Goal: Transaction & Acquisition: Book appointment/travel/reservation

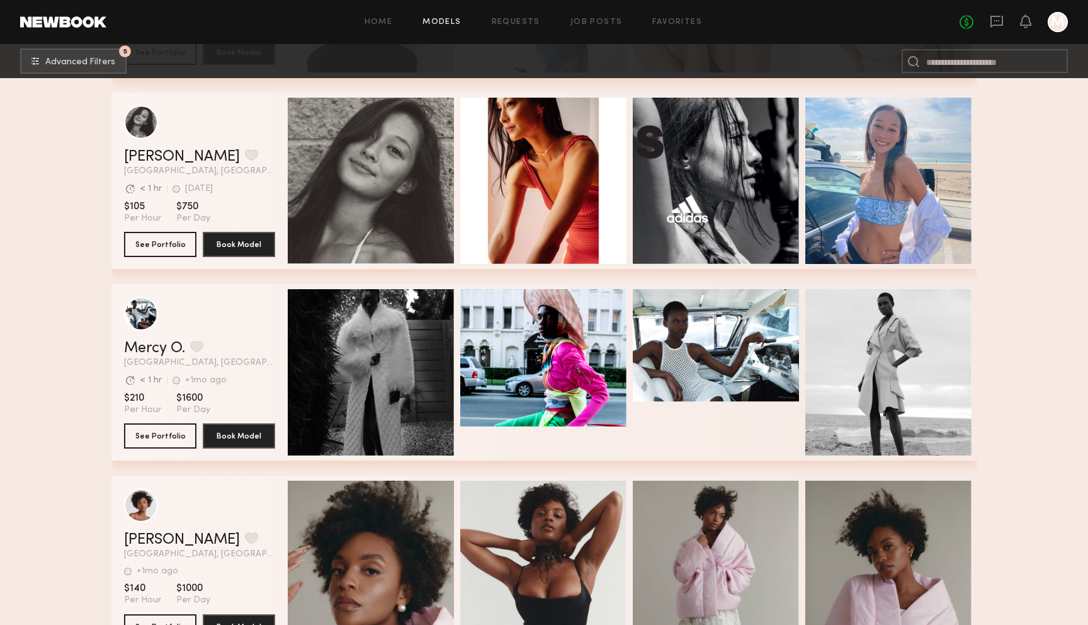
scroll to position [90178, 0]
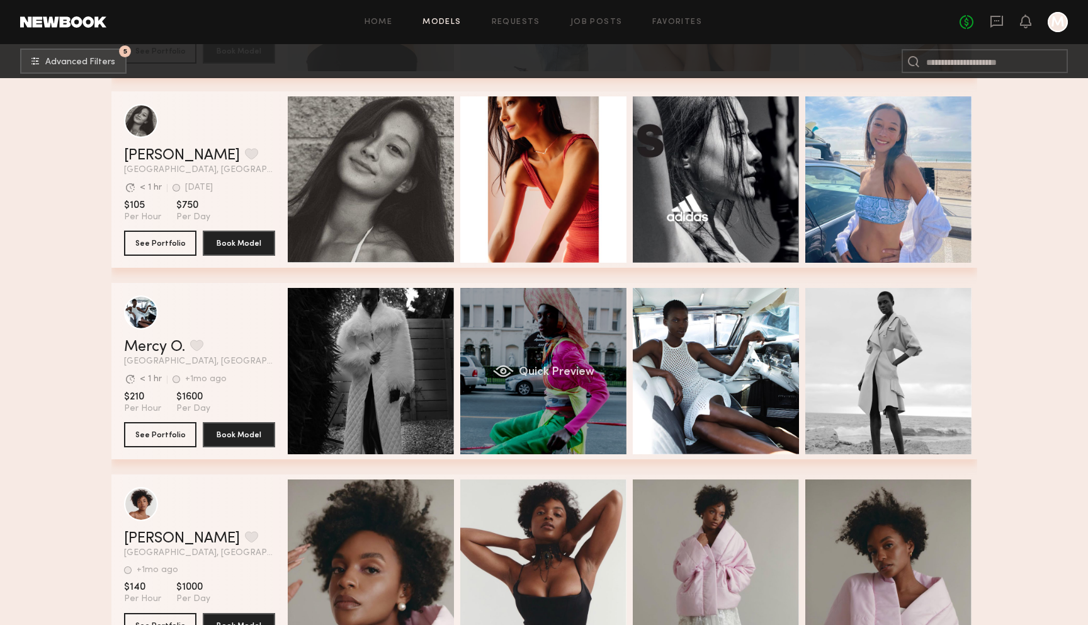
click at [556, 341] on div "Quick Preview" at bounding box center [543, 371] width 166 height 166
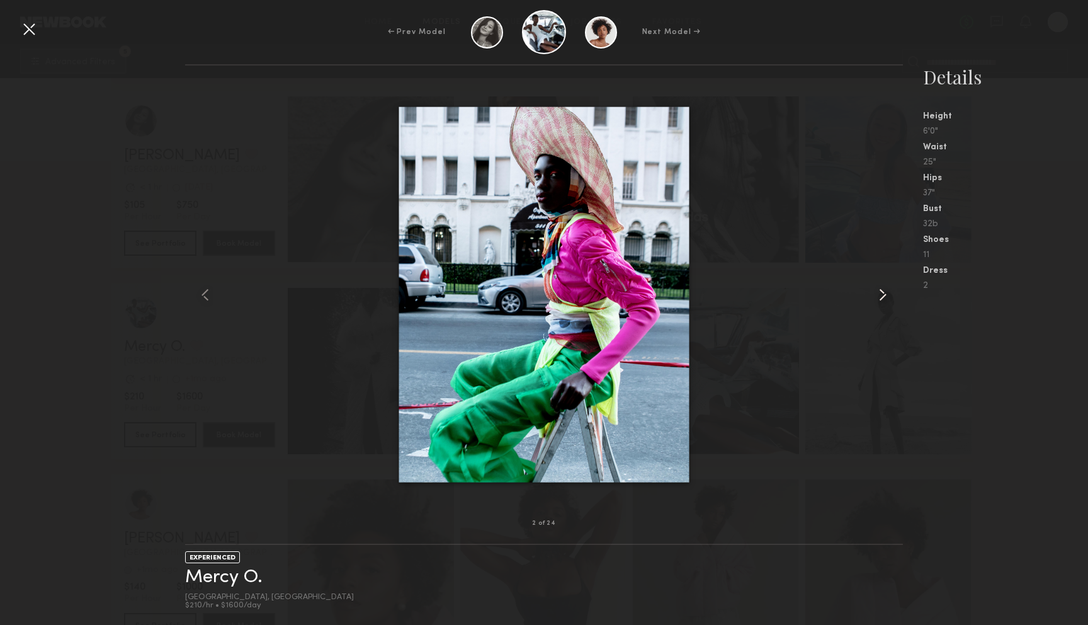
click at [876, 296] on common-icon at bounding box center [883, 295] width 20 height 20
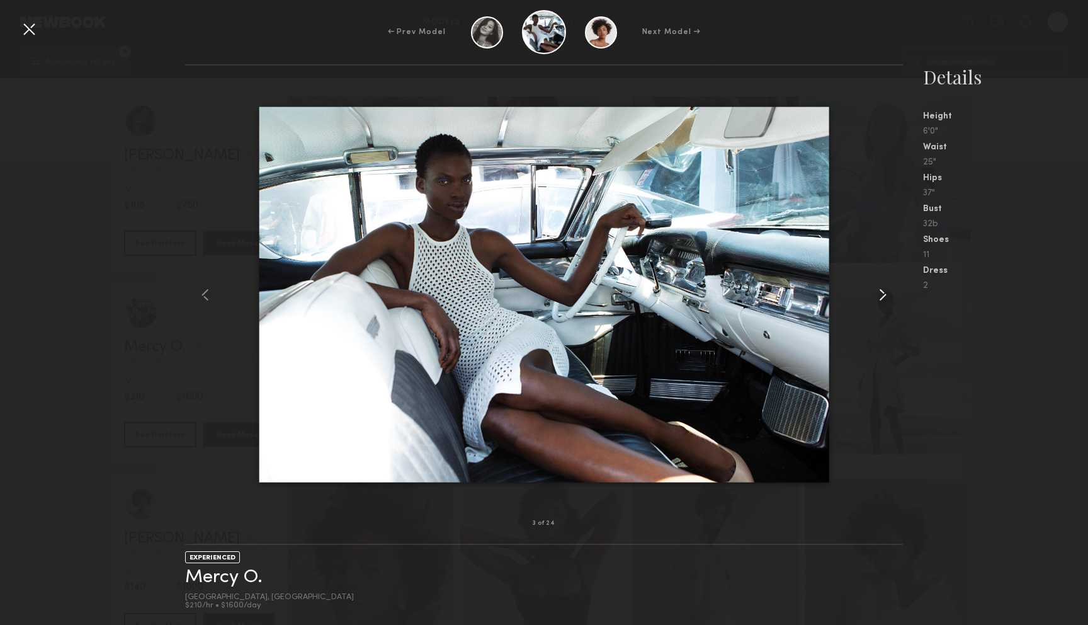
click at [876, 296] on common-icon at bounding box center [883, 295] width 20 height 20
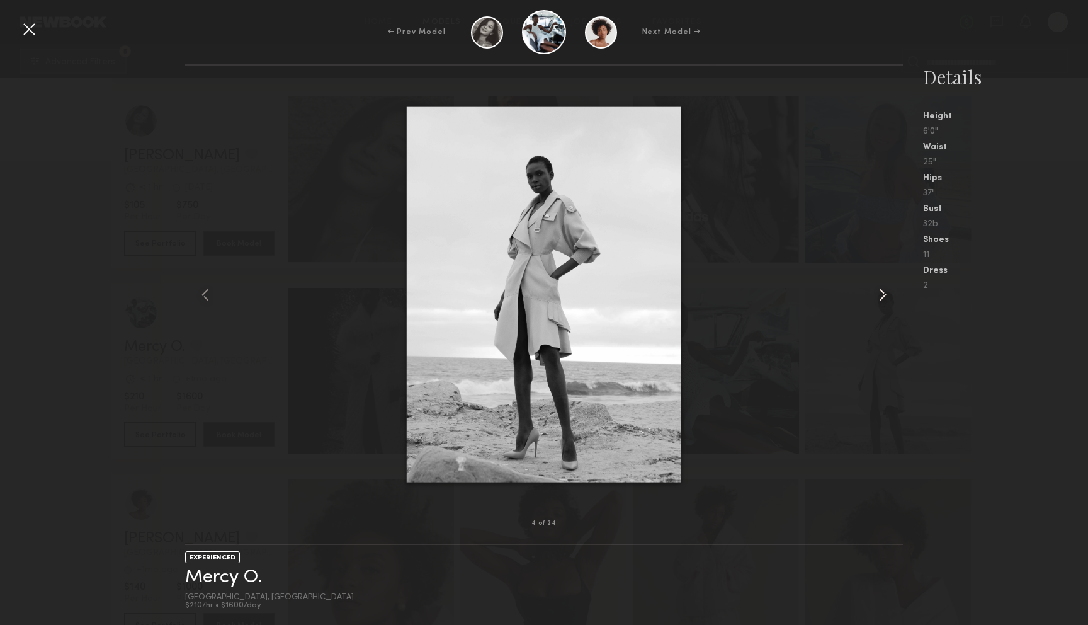
click at [876, 296] on common-icon at bounding box center [883, 295] width 20 height 20
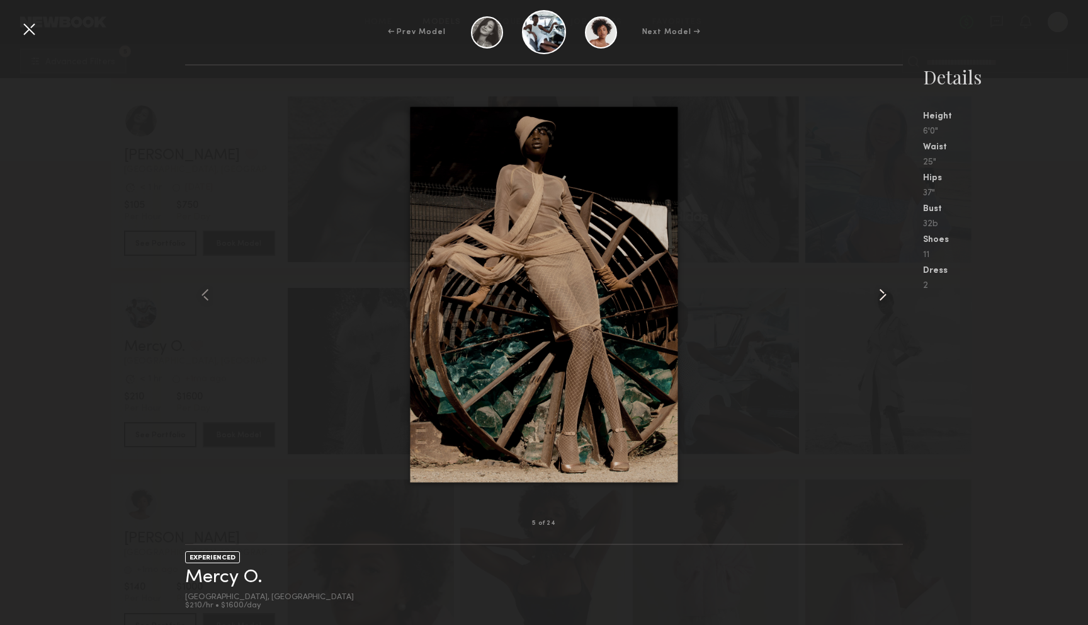
click at [876, 296] on common-icon at bounding box center [883, 295] width 20 height 20
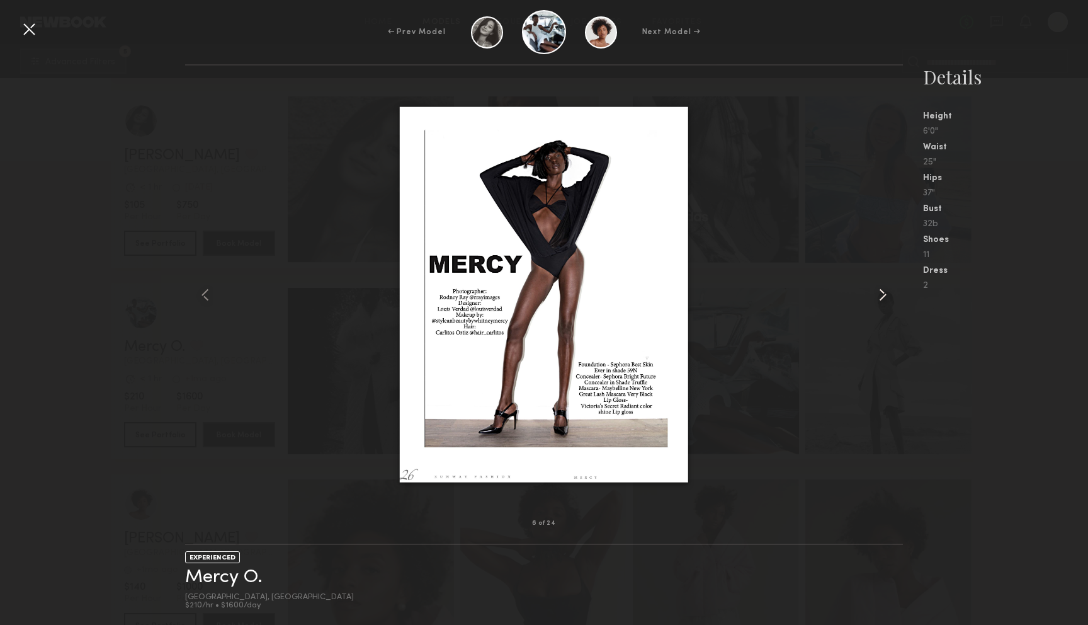
click at [876, 296] on common-icon at bounding box center [883, 295] width 20 height 20
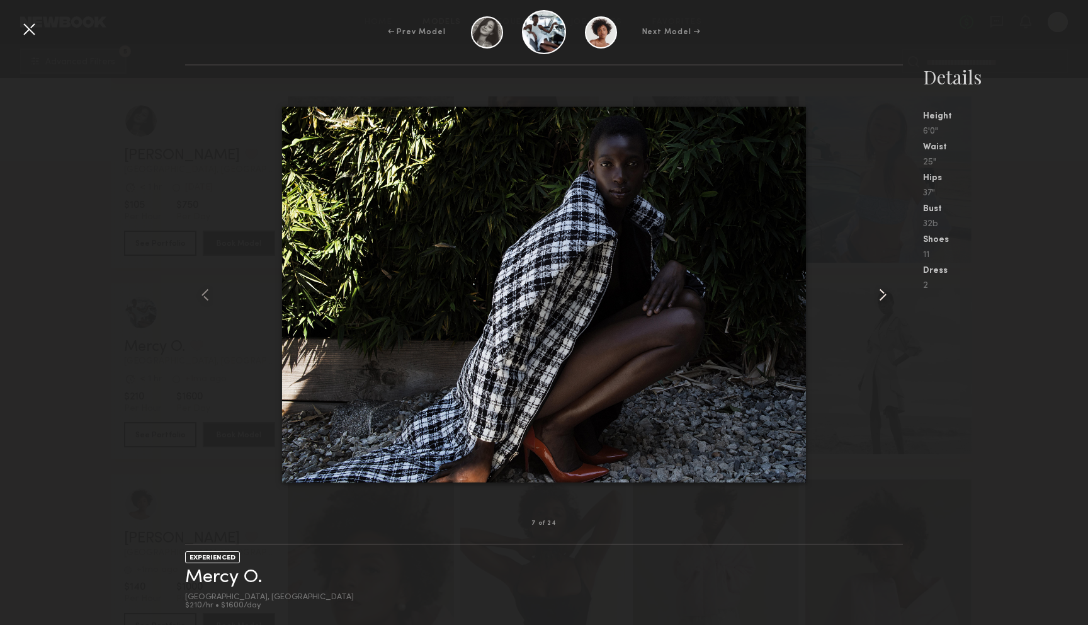
click at [876, 296] on common-icon at bounding box center [883, 295] width 20 height 20
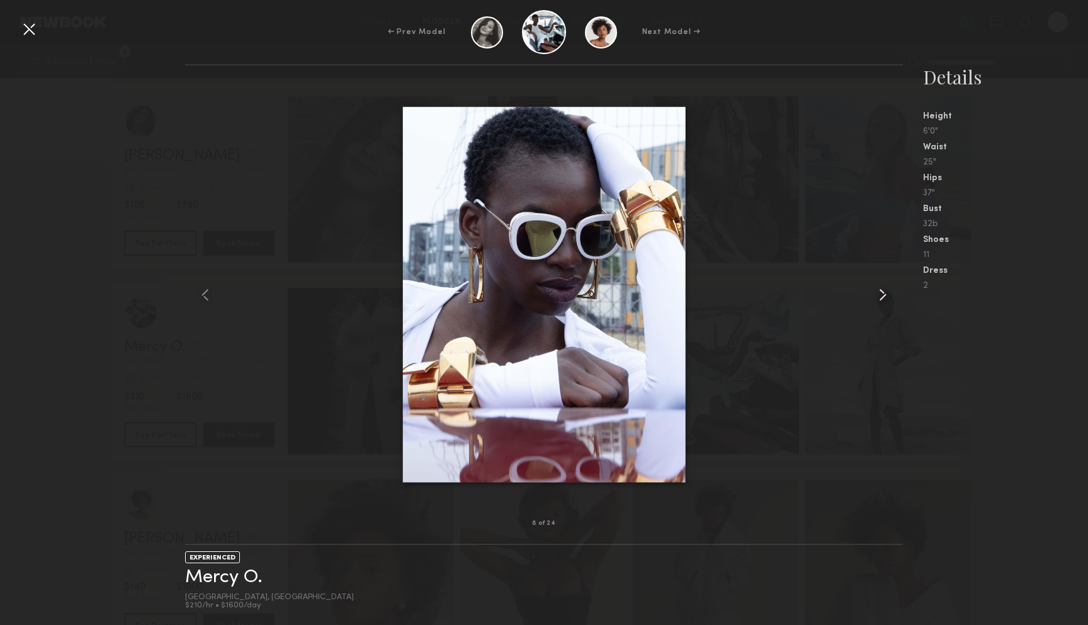
click at [876, 296] on common-icon at bounding box center [883, 295] width 20 height 20
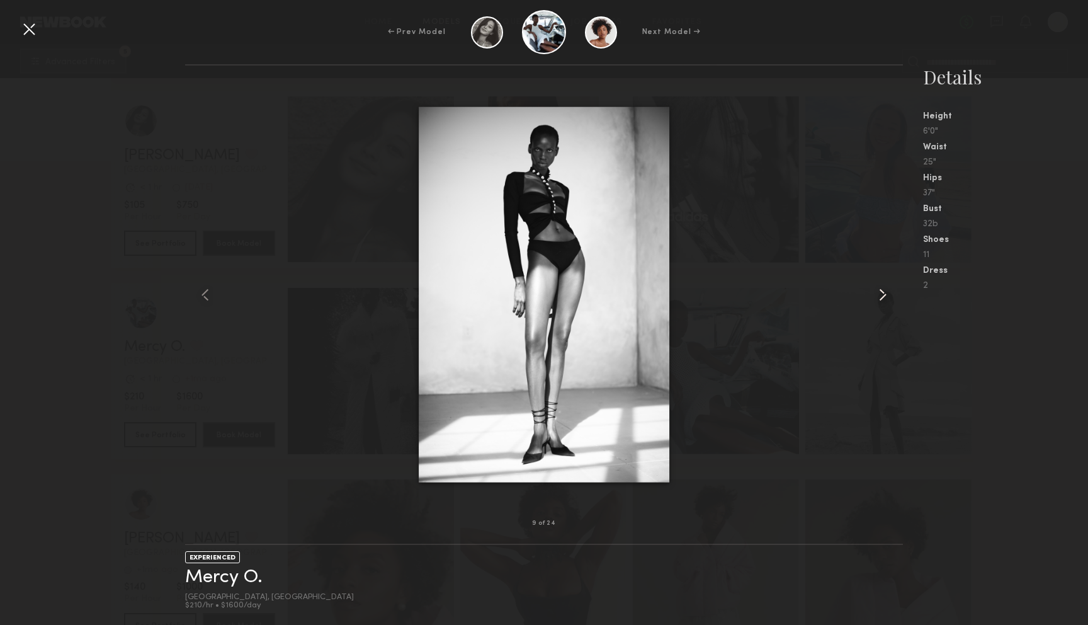
click at [876, 296] on common-icon at bounding box center [883, 295] width 20 height 20
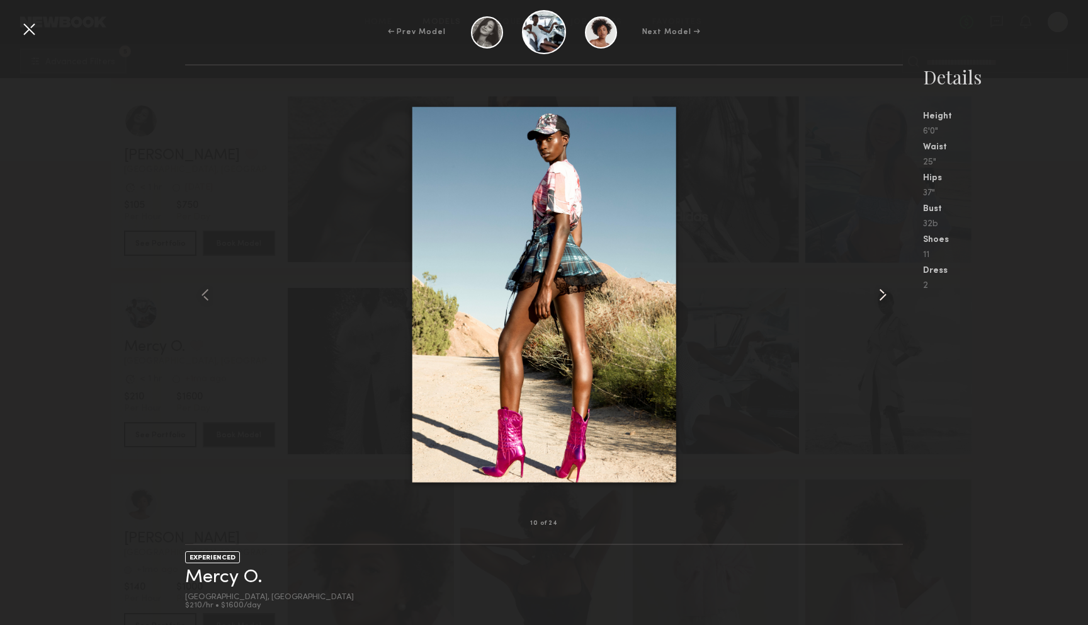
click at [876, 296] on common-icon at bounding box center [883, 295] width 20 height 20
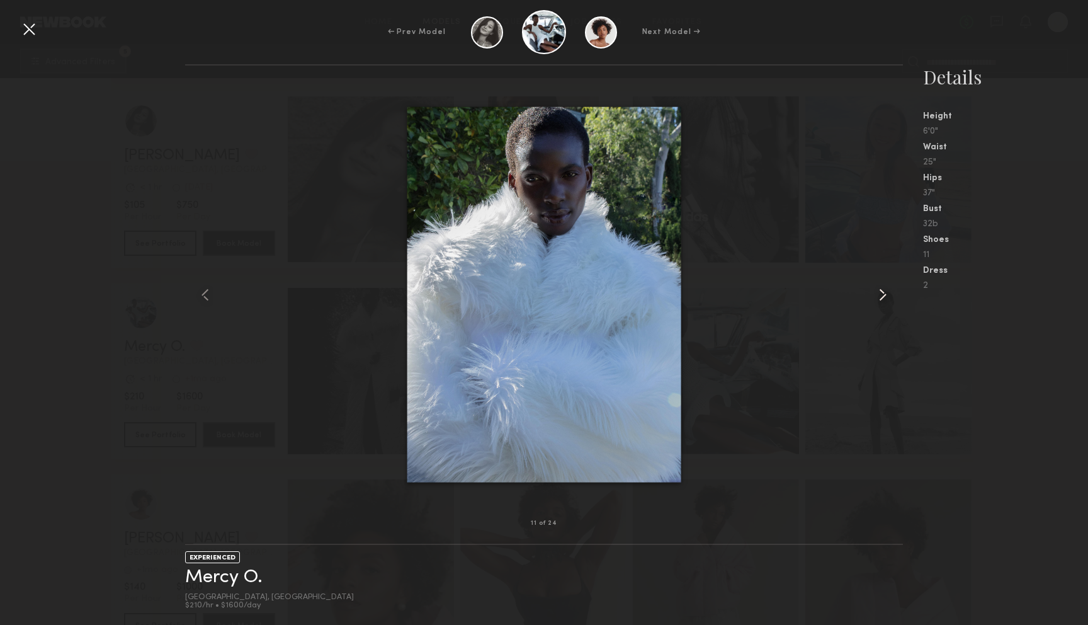
click at [876, 296] on common-icon at bounding box center [883, 295] width 20 height 20
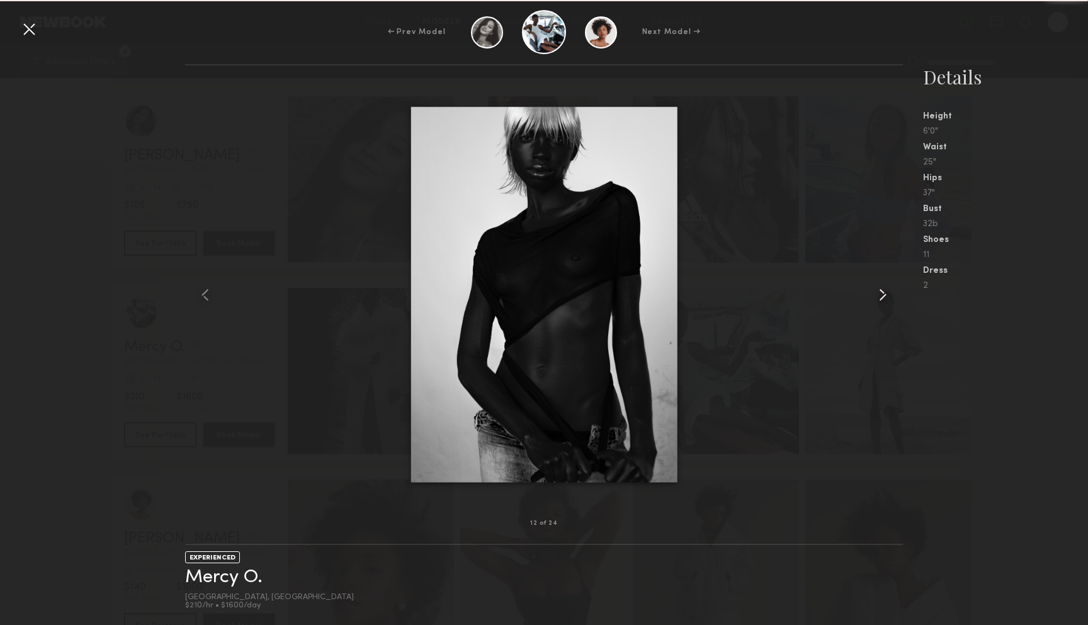
click at [876, 296] on common-icon at bounding box center [883, 295] width 20 height 20
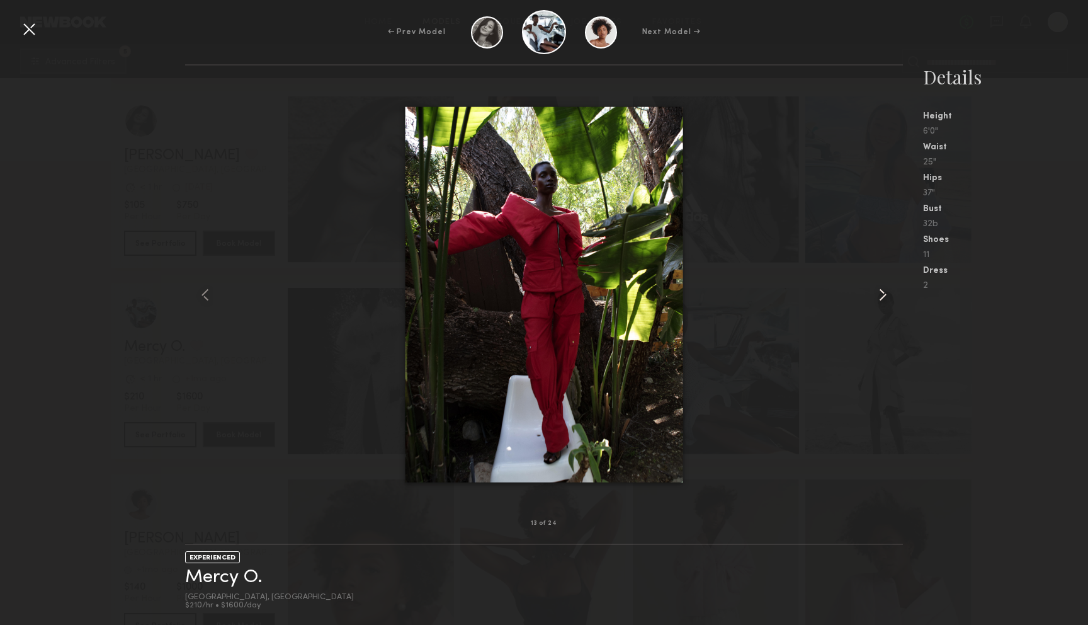
click at [876, 296] on common-icon at bounding box center [883, 295] width 20 height 20
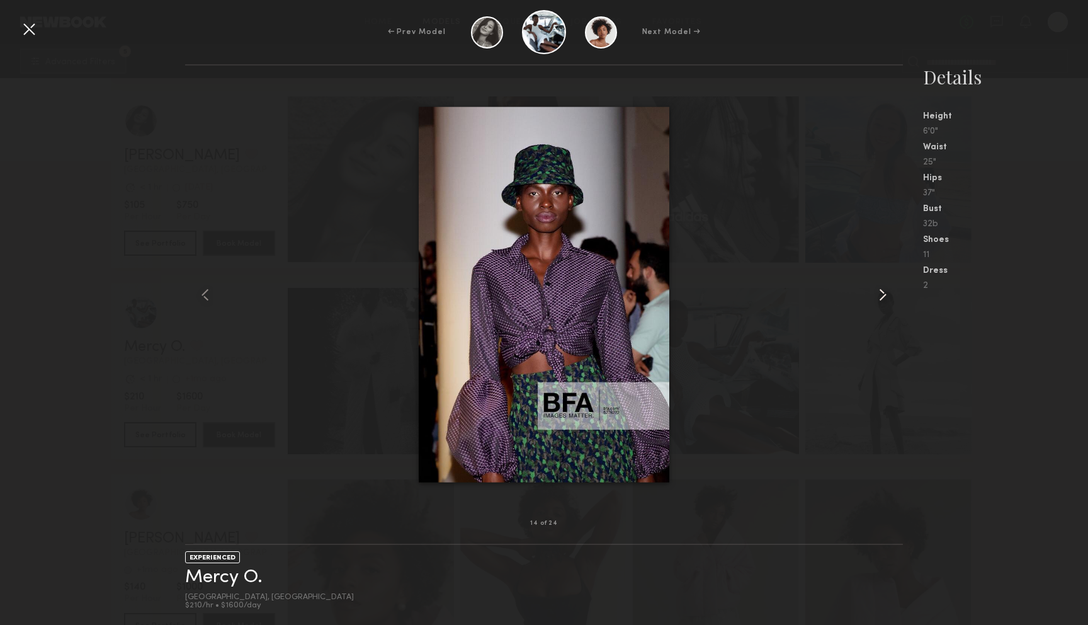
click at [876, 296] on common-icon at bounding box center [883, 295] width 20 height 20
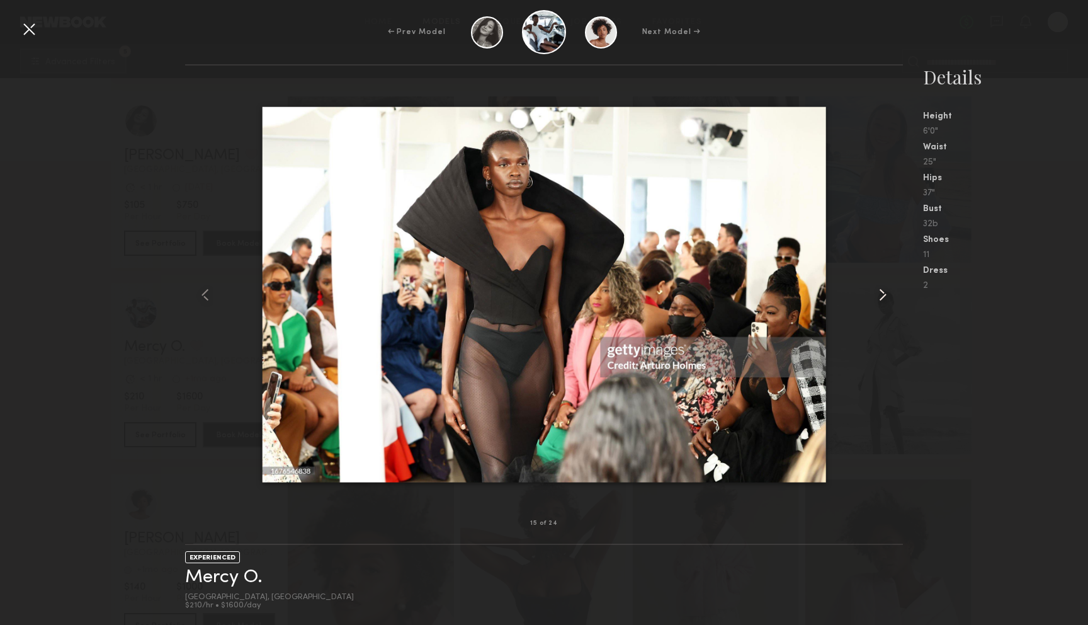
click at [876, 296] on common-icon at bounding box center [883, 295] width 20 height 20
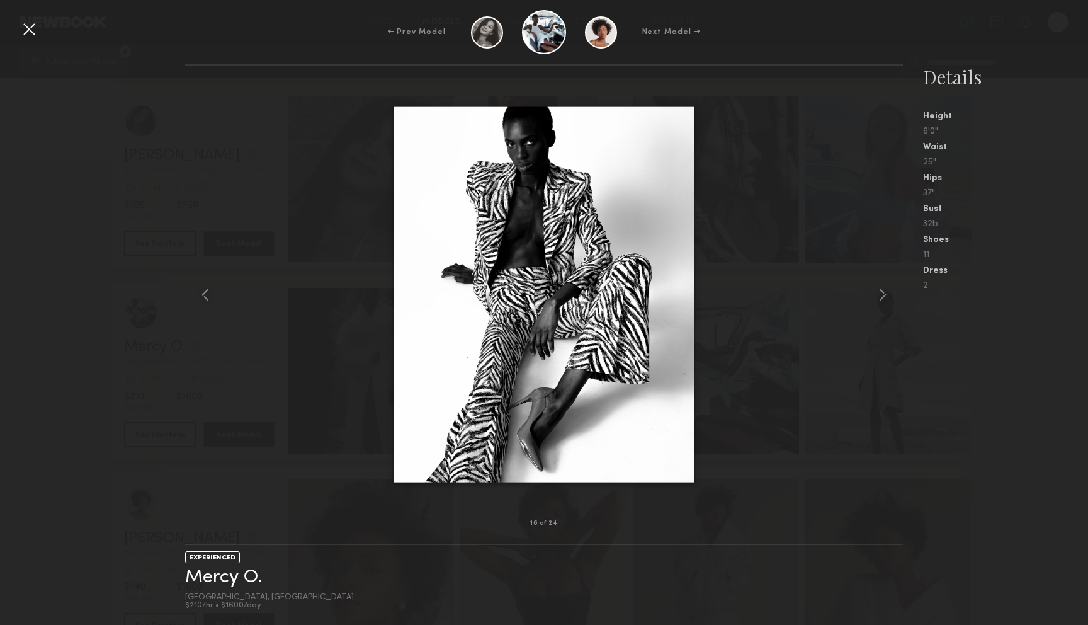
click at [25, 27] on div at bounding box center [29, 29] width 20 height 20
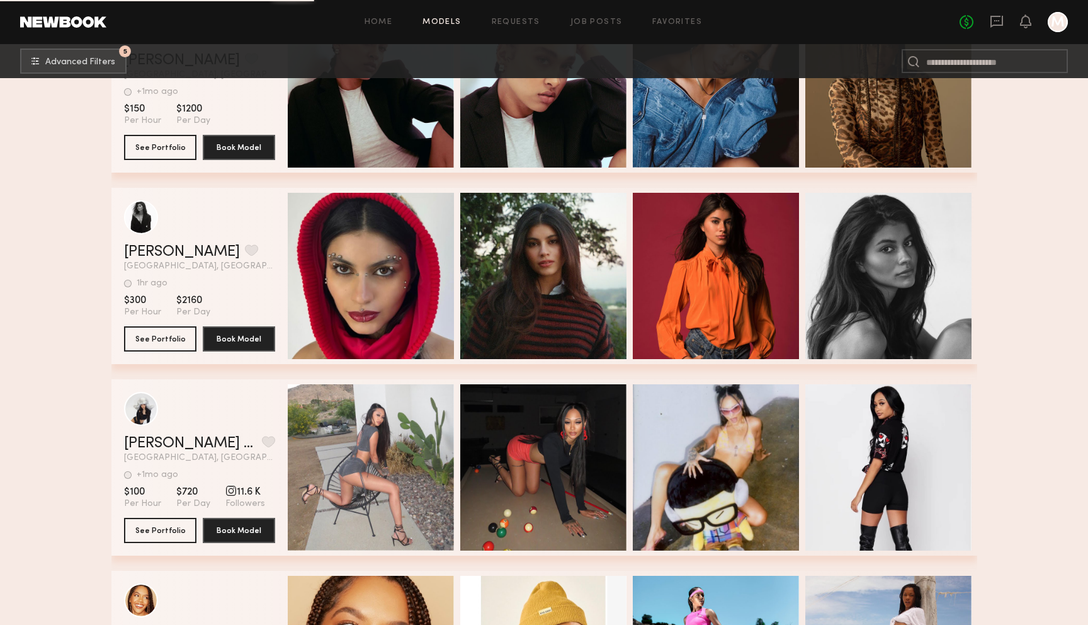
scroll to position [91244, 0]
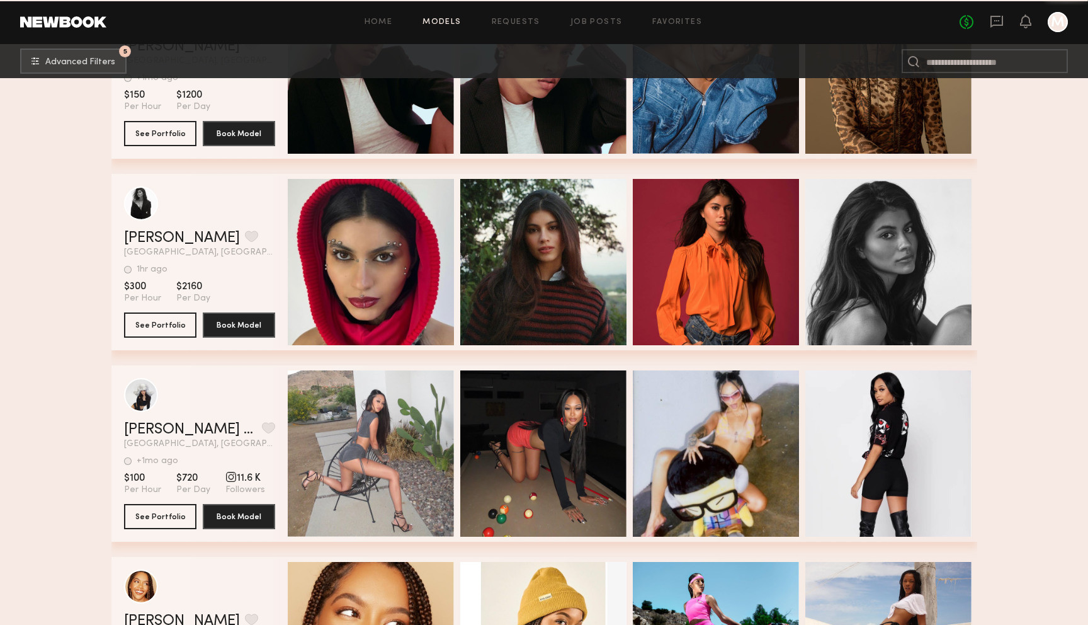
click at [392, 207] on div "Quick Preview" at bounding box center [371, 262] width 166 height 166
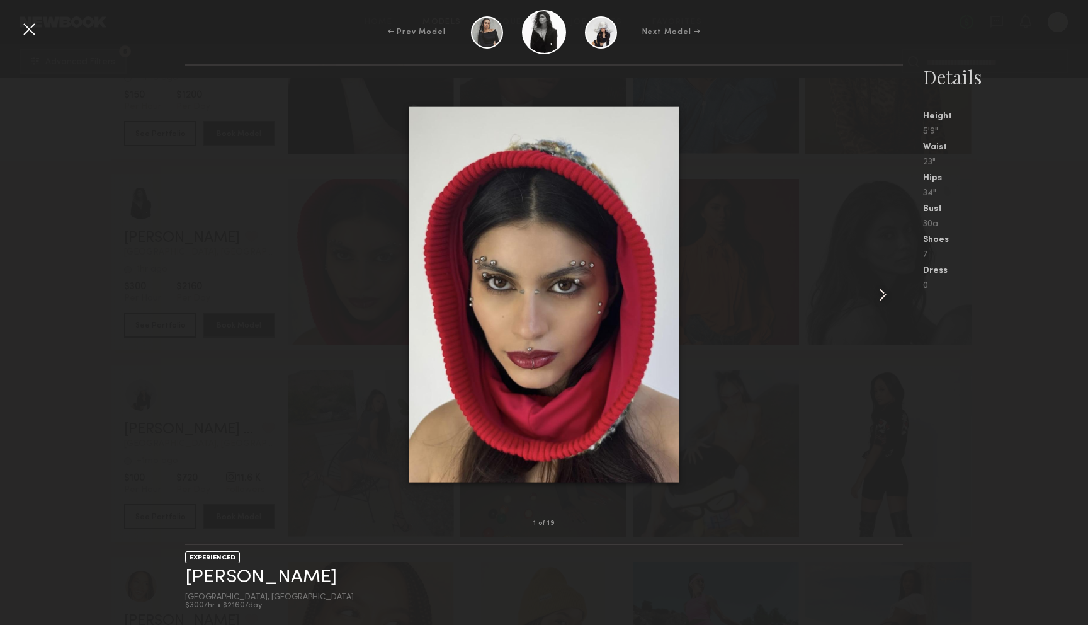
click at [884, 293] on common-icon at bounding box center [883, 295] width 20 height 20
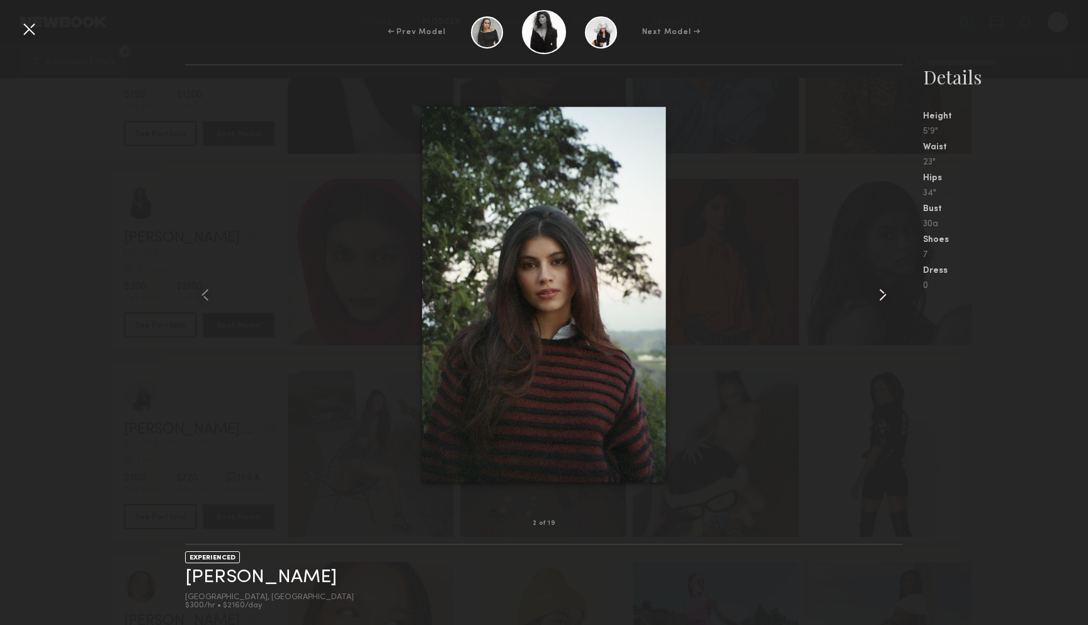
click at [884, 293] on common-icon at bounding box center [883, 295] width 20 height 20
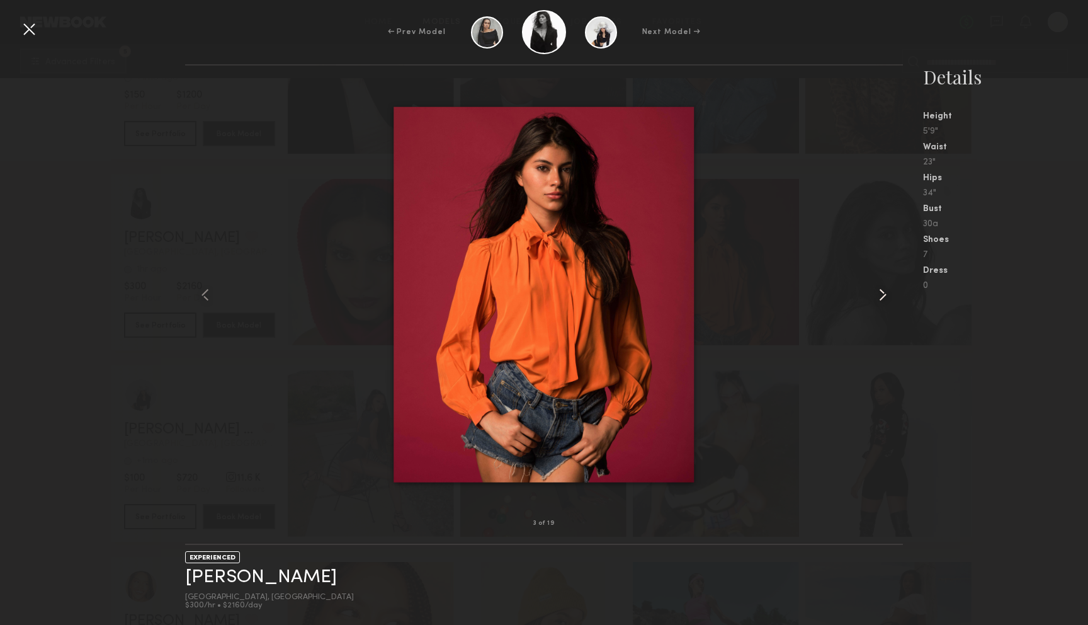
click at [884, 293] on common-icon at bounding box center [883, 295] width 20 height 20
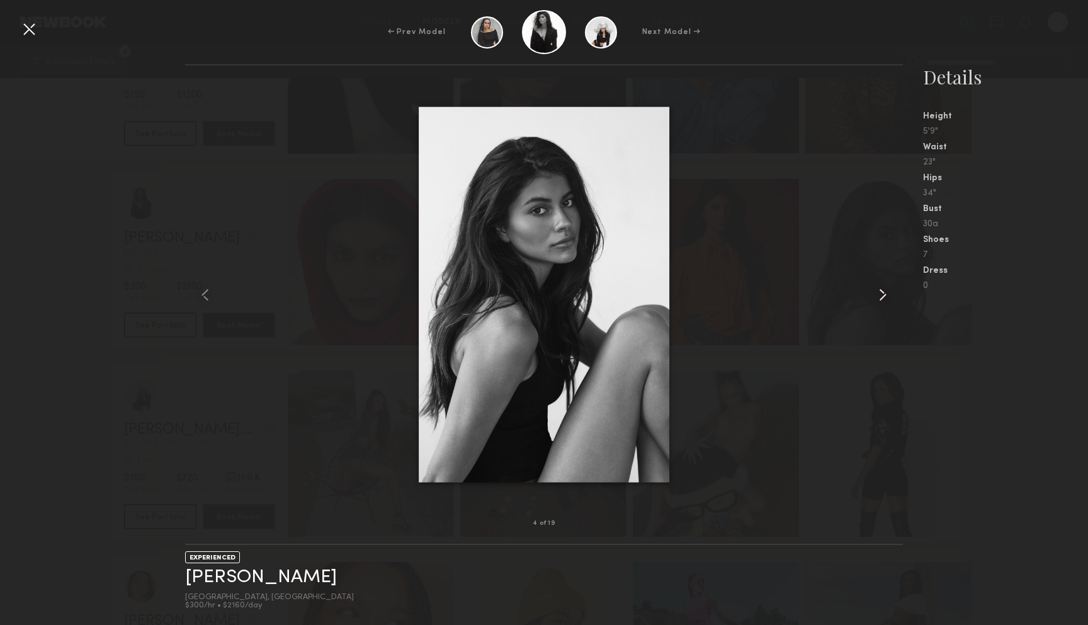
click at [884, 293] on common-icon at bounding box center [883, 295] width 20 height 20
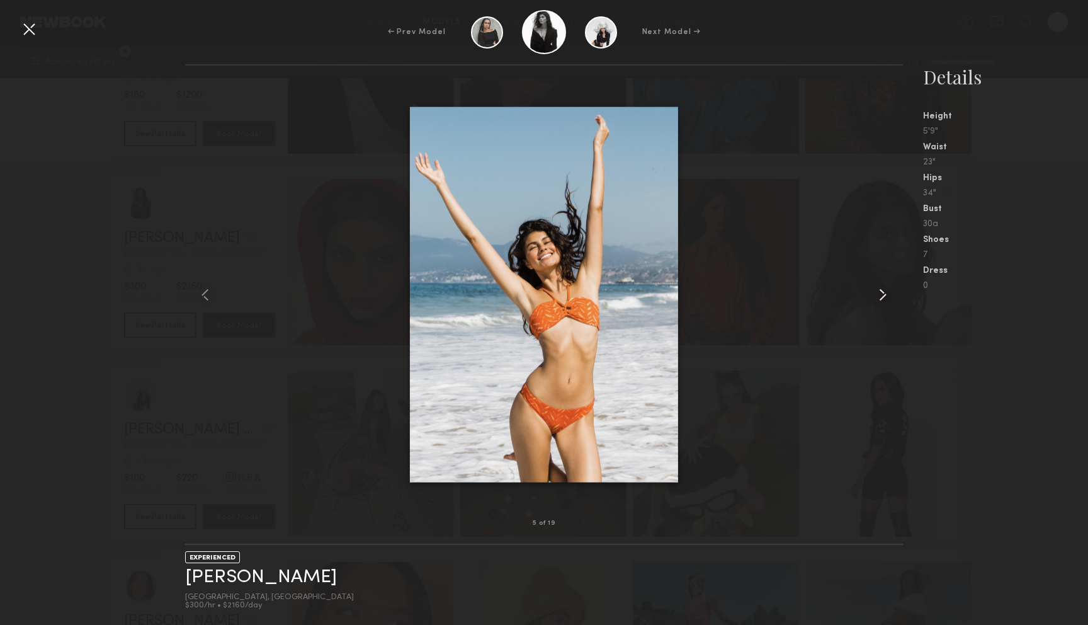
click at [884, 293] on common-icon at bounding box center [883, 295] width 20 height 20
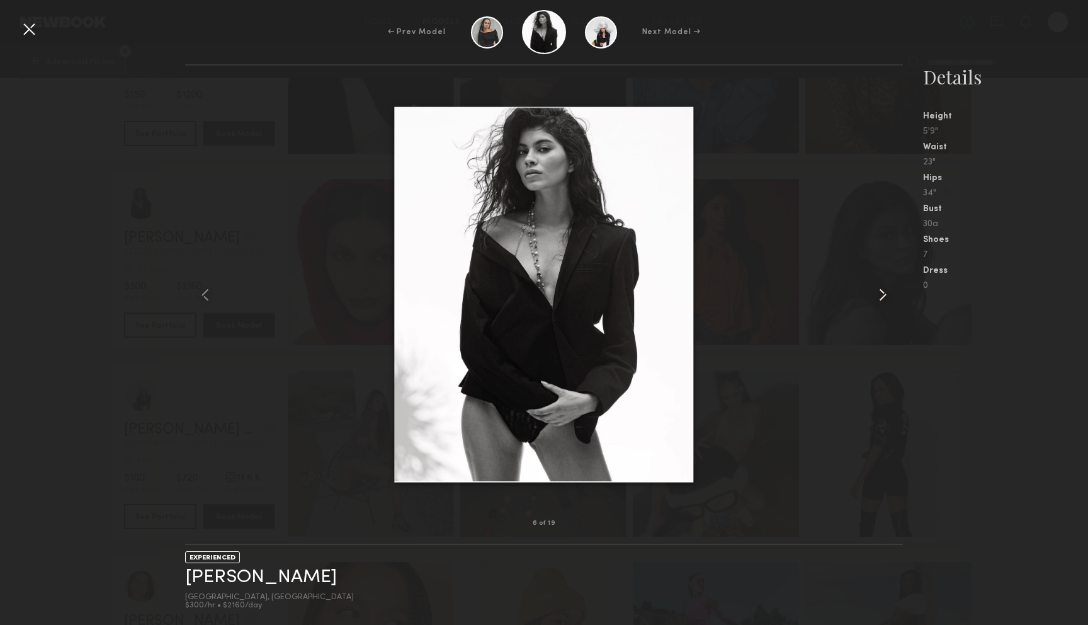
click at [884, 293] on common-icon at bounding box center [883, 295] width 20 height 20
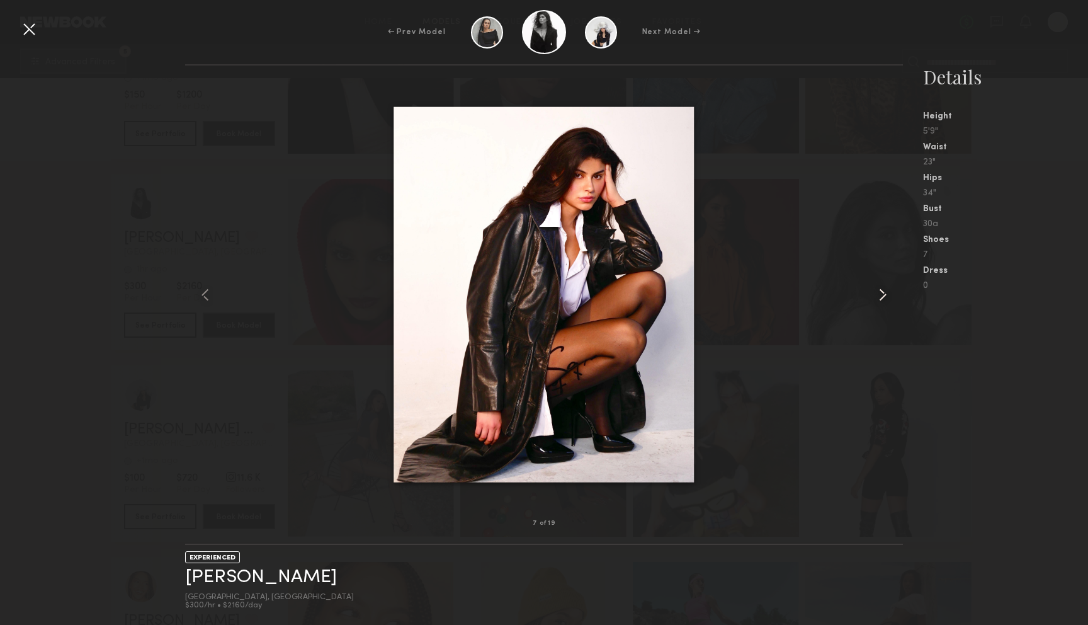
click at [884, 293] on common-icon at bounding box center [883, 295] width 20 height 20
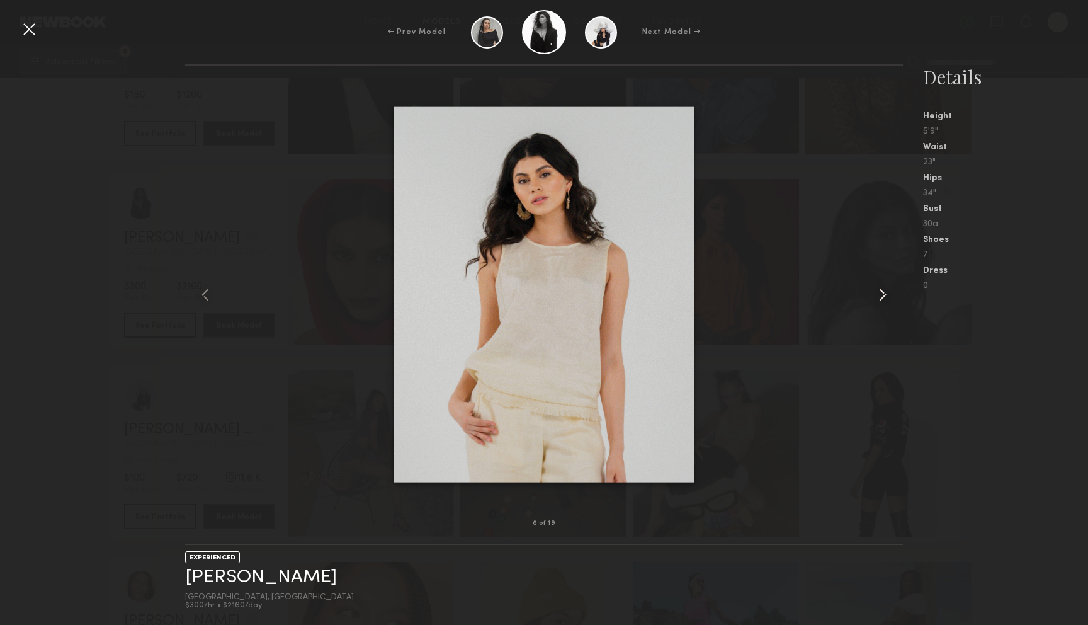
click at [884, 293] on common-icon at bounding box center [883, 295] width 20 height 20
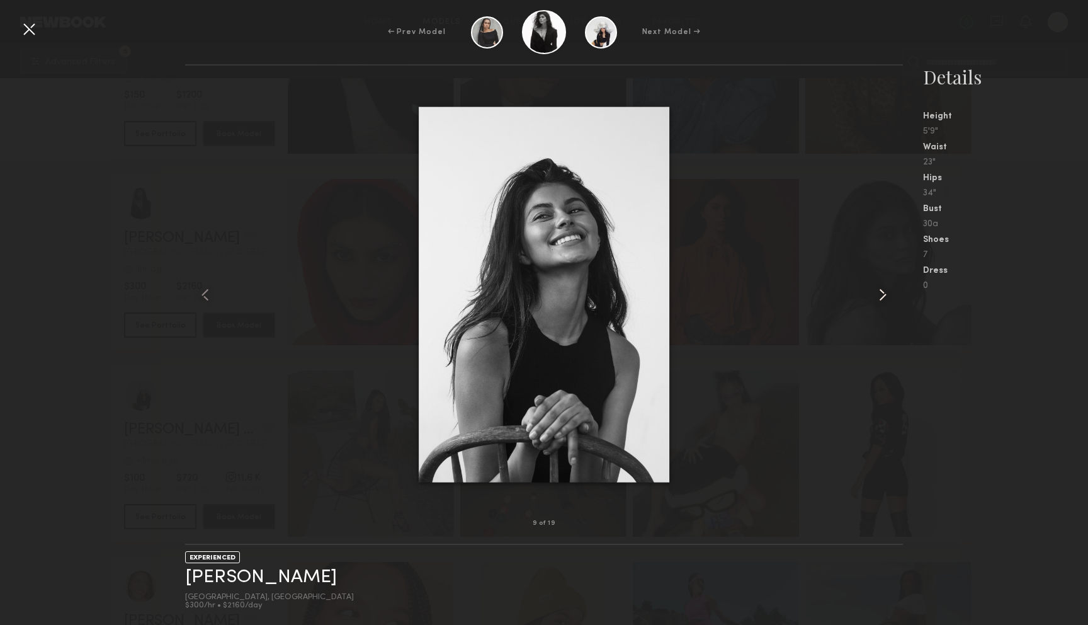
click at [884, 293] on common-icon at bounding box center [883, 295] width 20 height 20
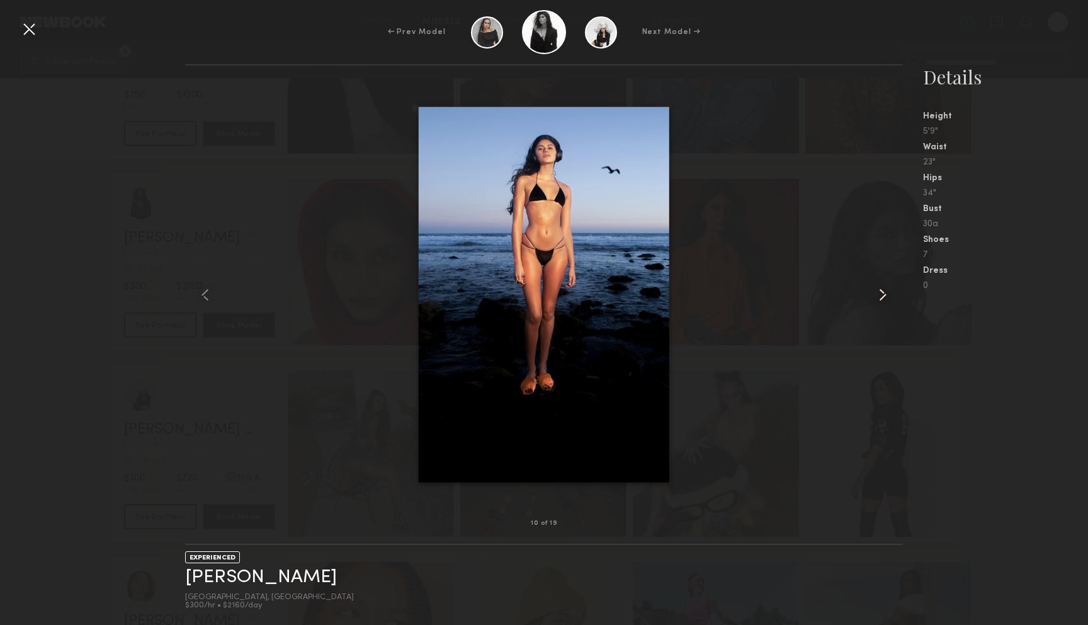
click at [884, 293] on common-icon at bounding box center [883, 295] width 20 height 20
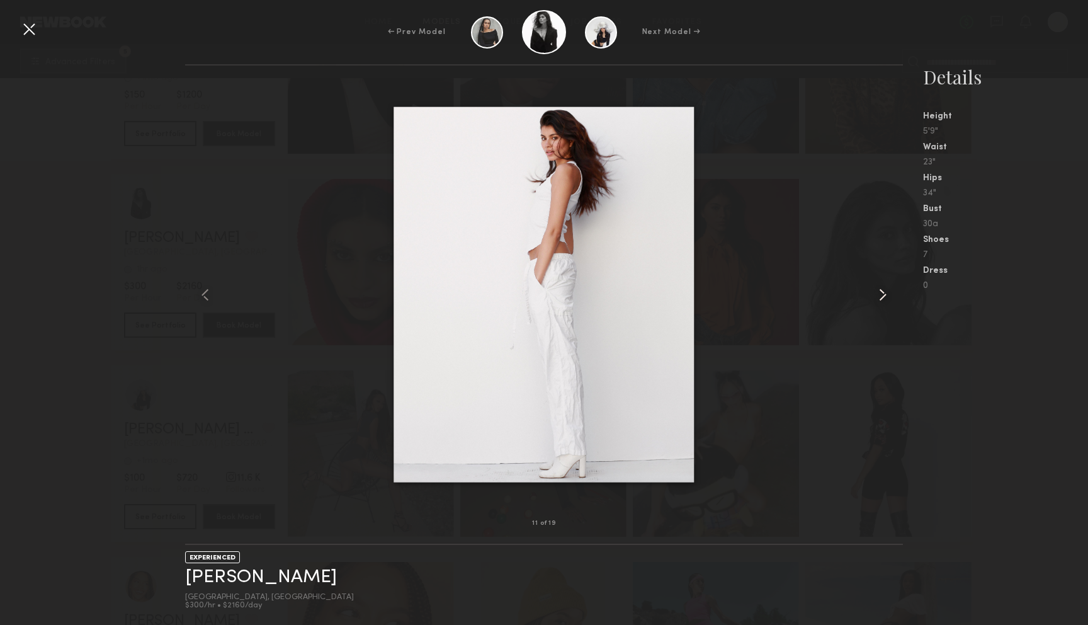
click at [884, 293] on common-icon at bounding box center [883, 295] width 20 height 20
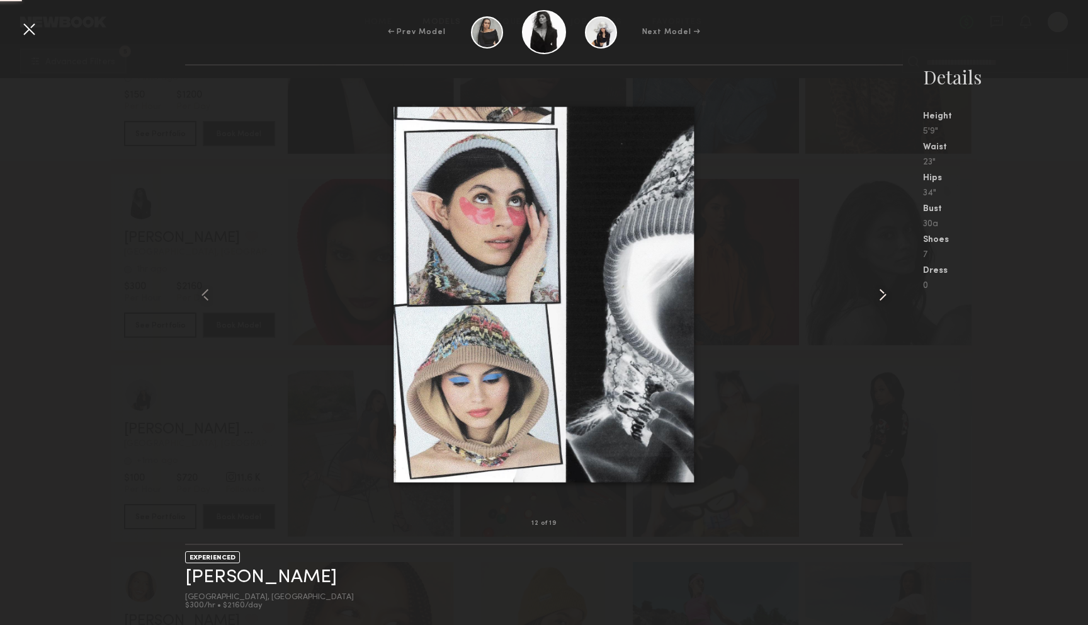
click at [884, 293] on common-icon at bounding box center [883, 295] width 20 height 20
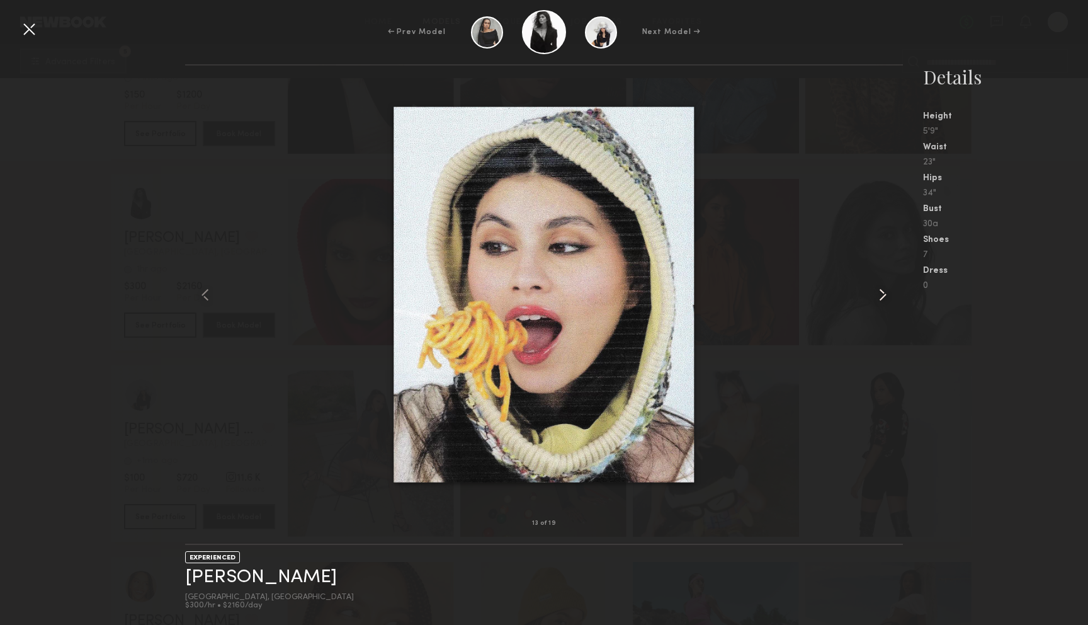
click at [884, 293] on common-icon at bounding box center [883, 295] width 20 height 20
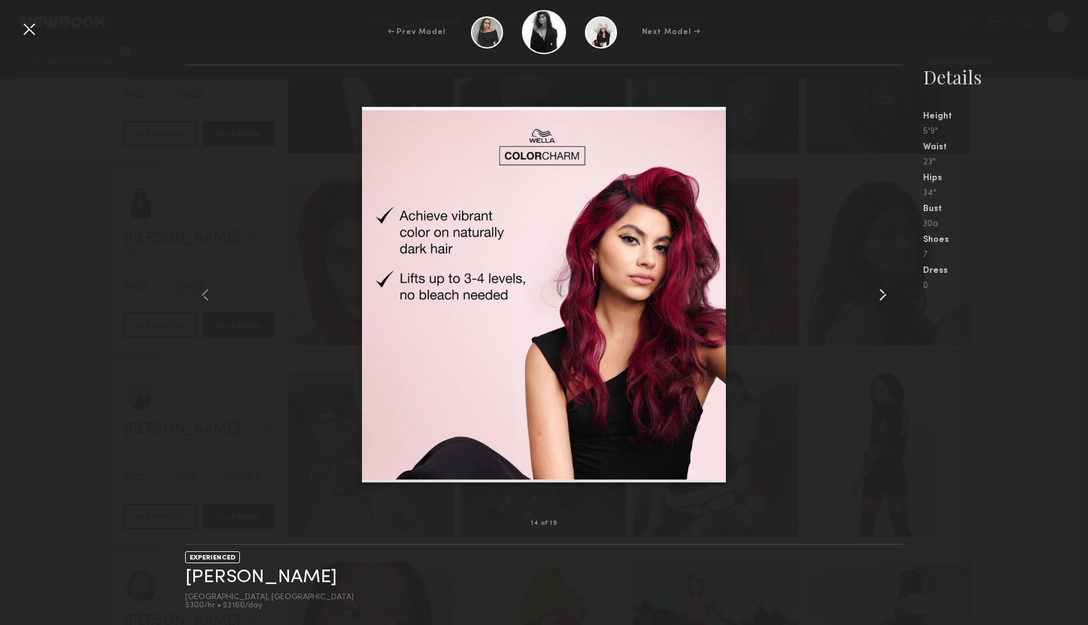
click at [884, 293] on common-icon at bounding box center [883, 295] width 20 height 20
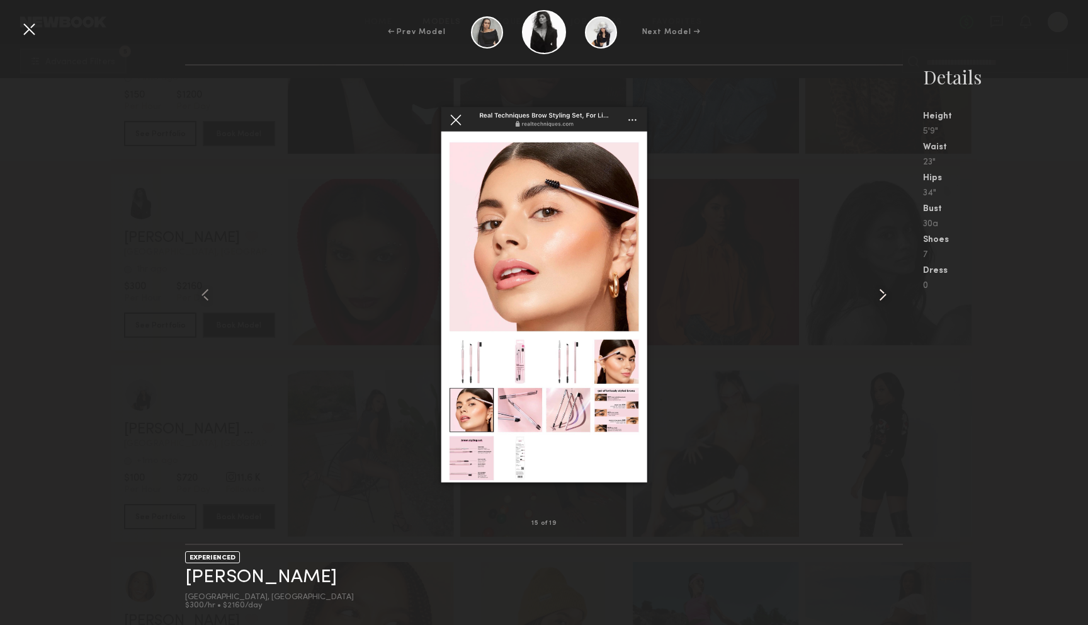
click at [884, 293] on common-icon at bounding box center [883, 295] width 20 height 20
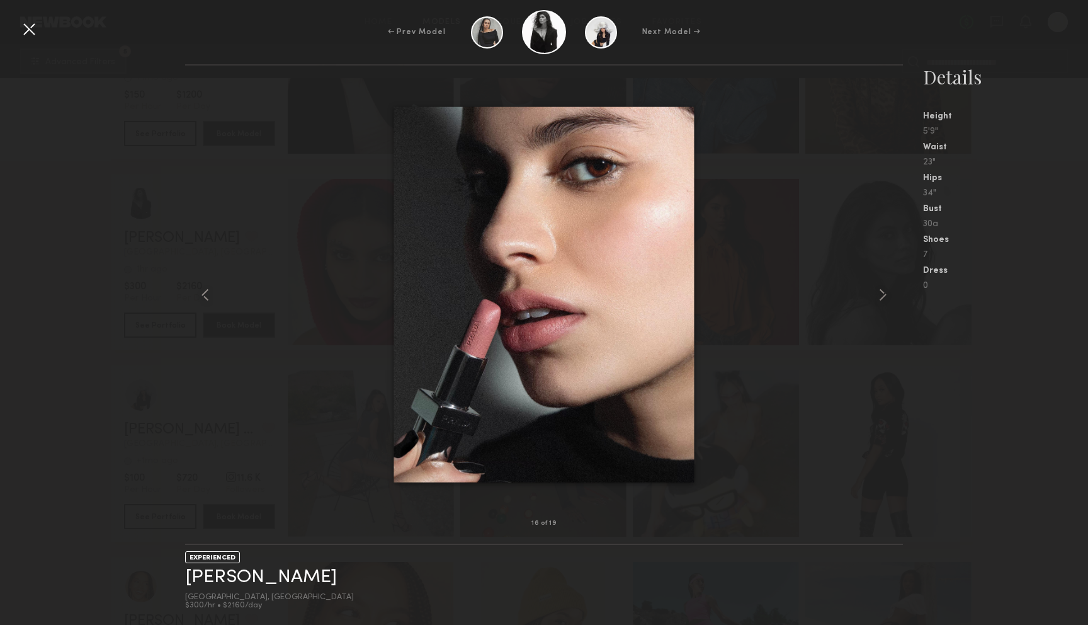
click at [27, 28] on div at bounding box center [29, 29] width 20 height 20
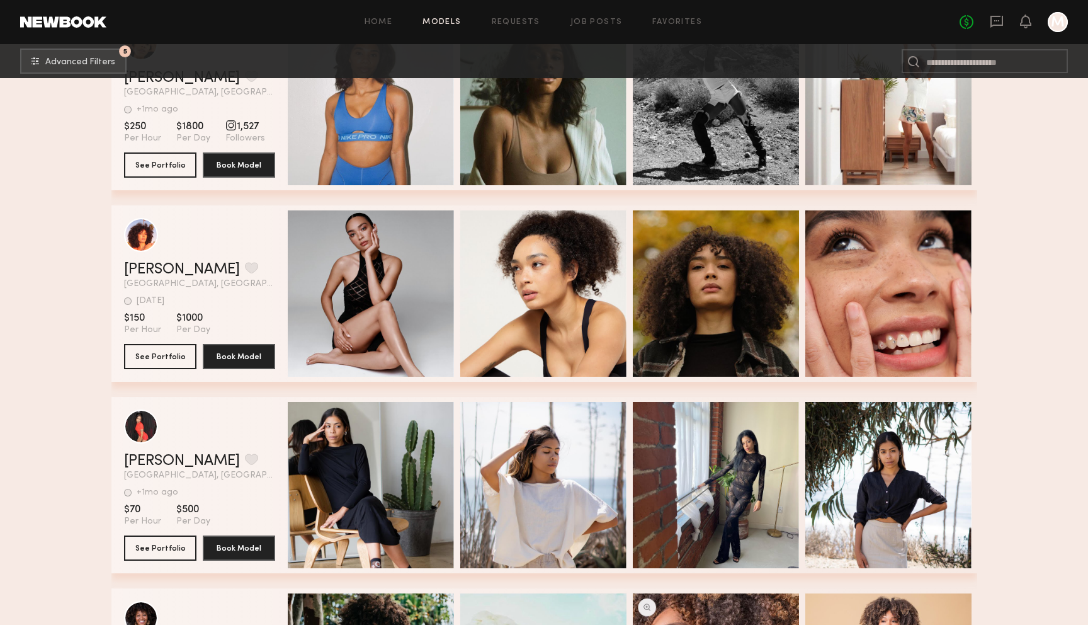
scroll to position [92361, 0]
click at [258, 356] on button "Book Model" at bounding box center [239, 355] width 72 height 25
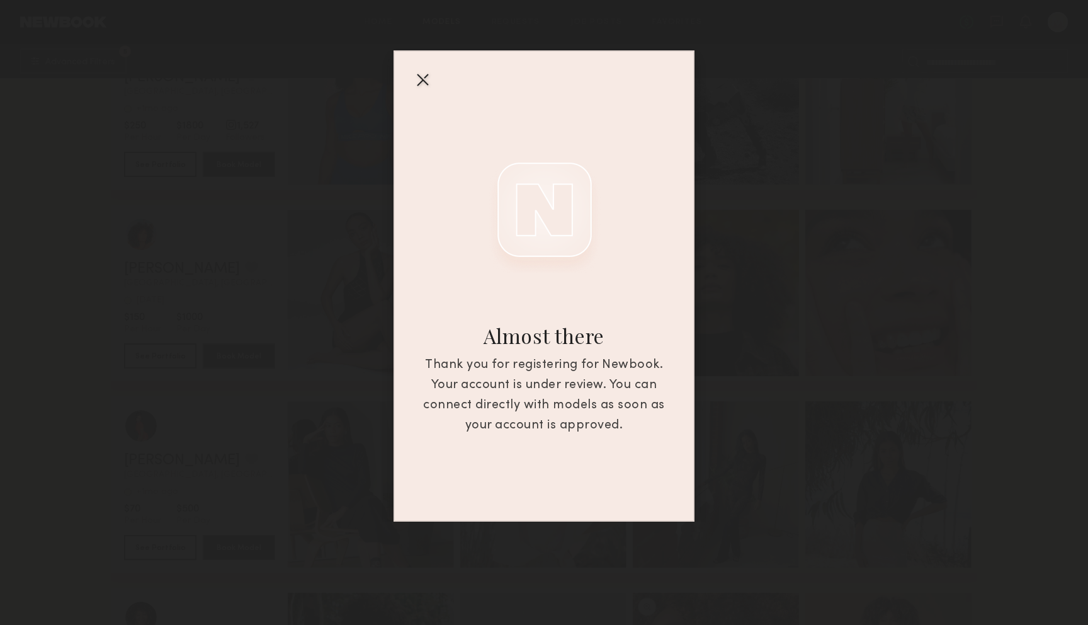
click at [428, 79] on div at bounding box center [422, 79] width 20 height 20
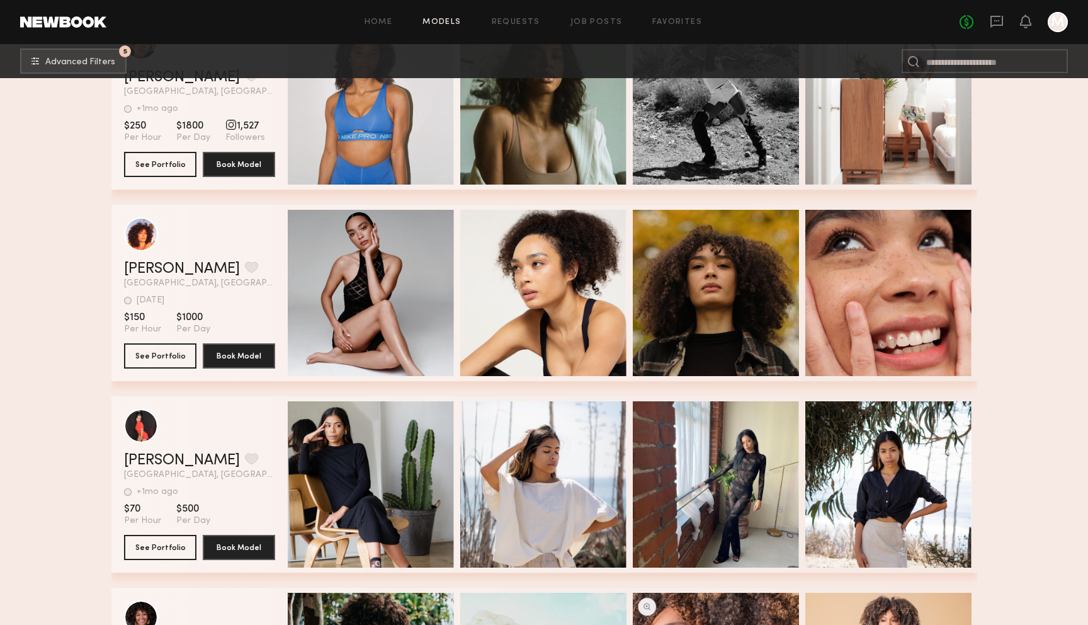
scroll to position [92448, 0]
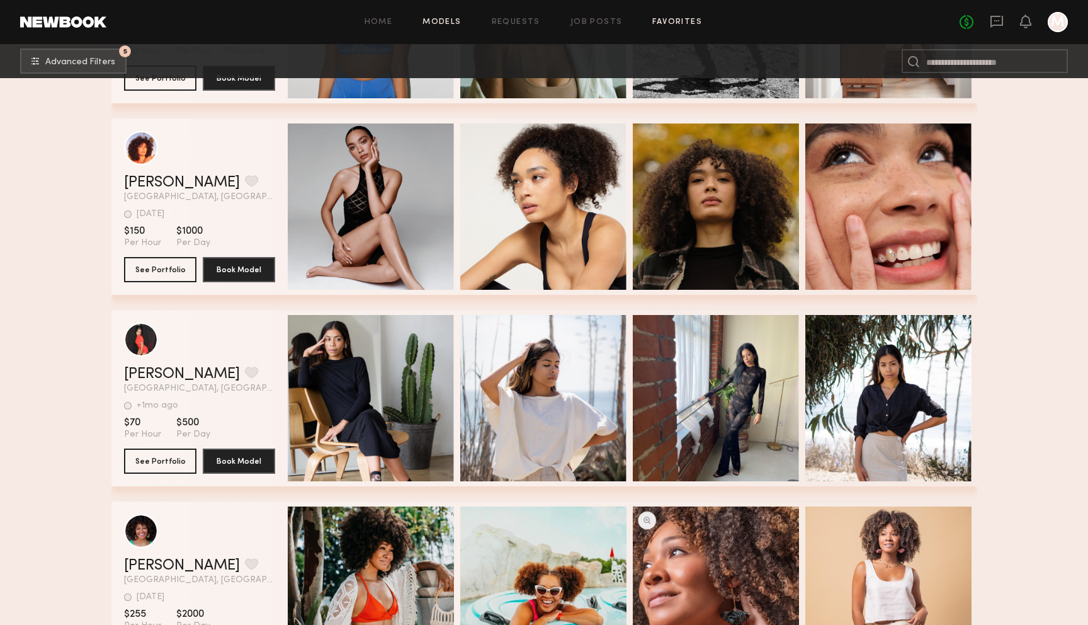
click at [663, 23] on link "Favorites" at bounding box center [677, 22] width 50 height 8
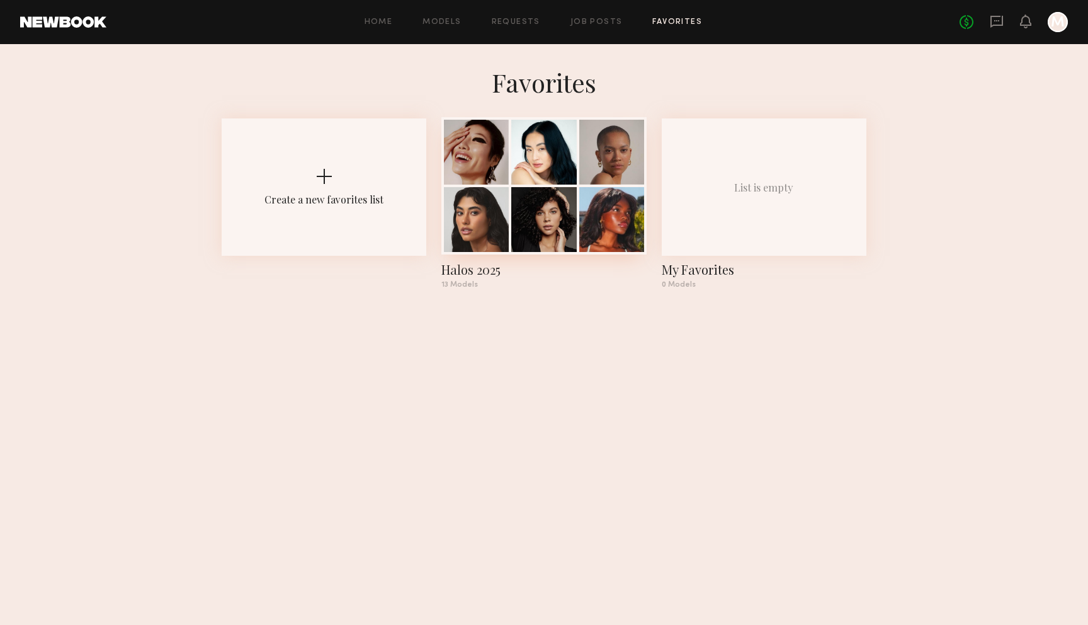
click at [540, 165] on div at bounding box center [543, 152] width 65 height 65
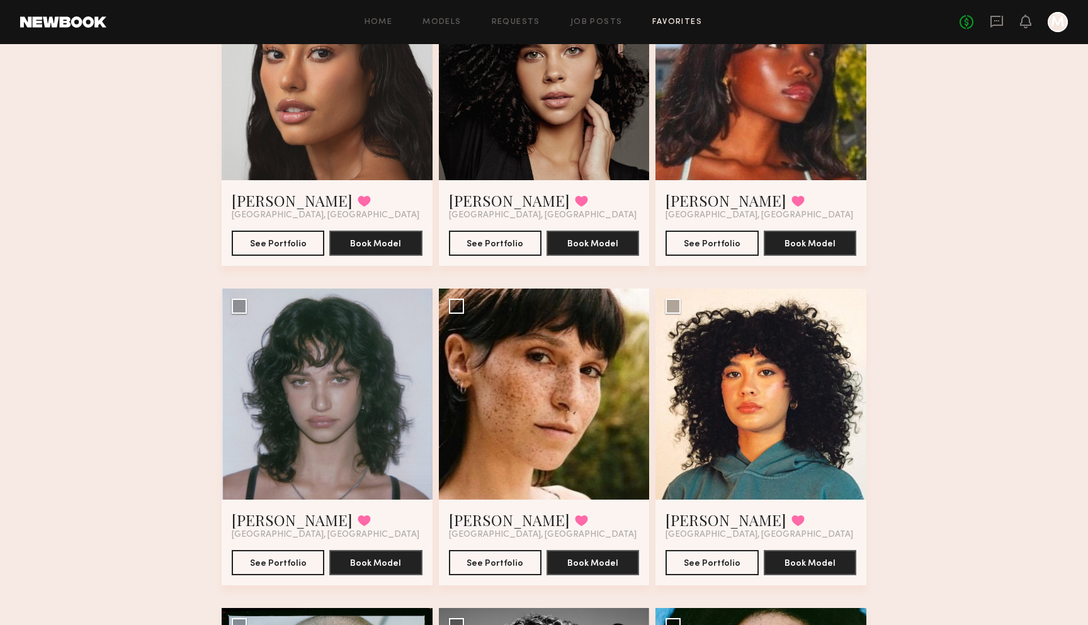
scroll to position [499, 0]
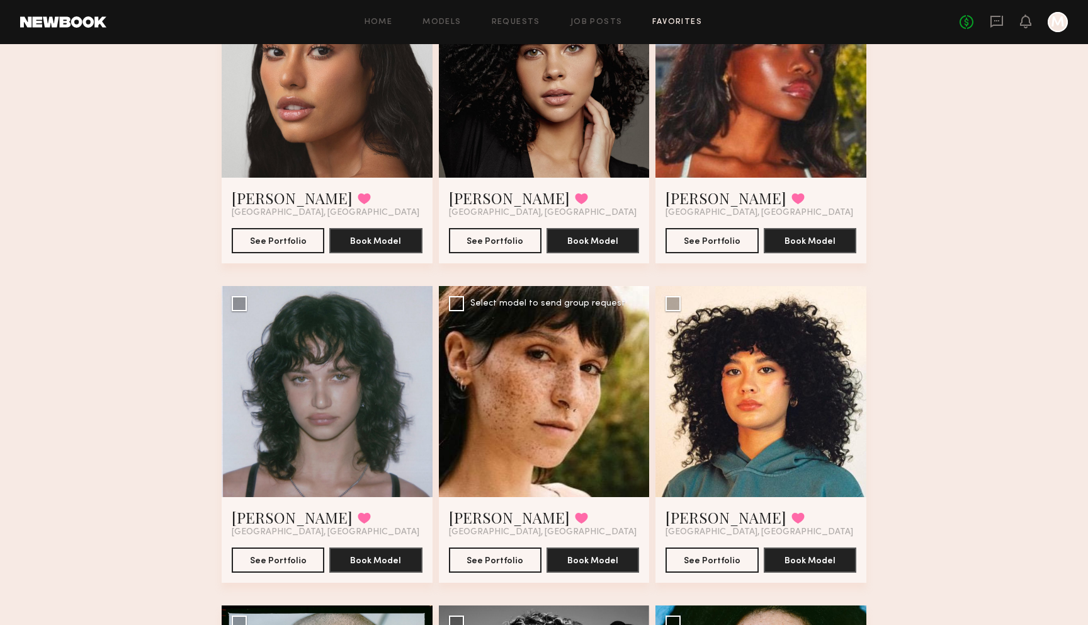
click at [492, 387] on div at bounding box center [544, 391] width 211 height 211
click at [480, 514] on link "[PERSON_NAME]" at bounding box center [509, 517] width 121 height 20
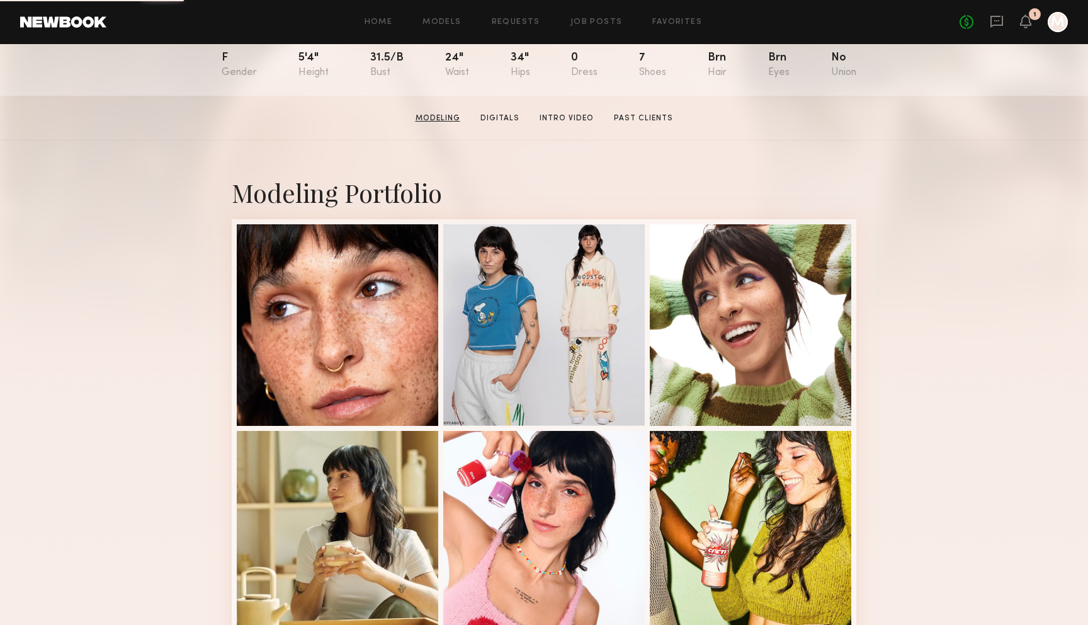
scroll to position [154, 0]
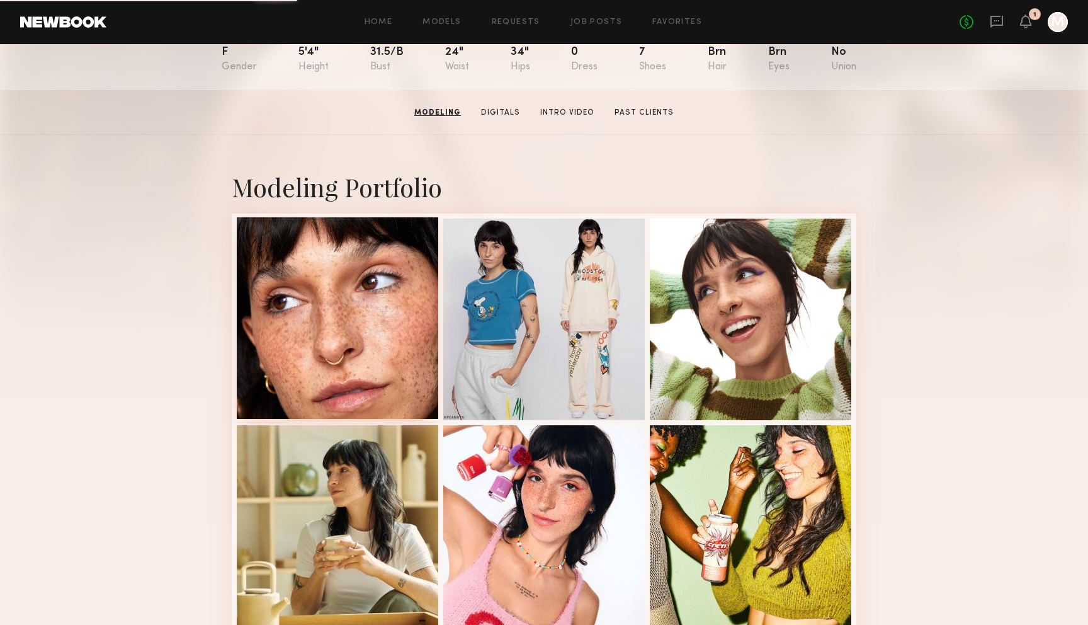
click at [321, 360] on div at bounding box center [338, 318] width 202 height 202
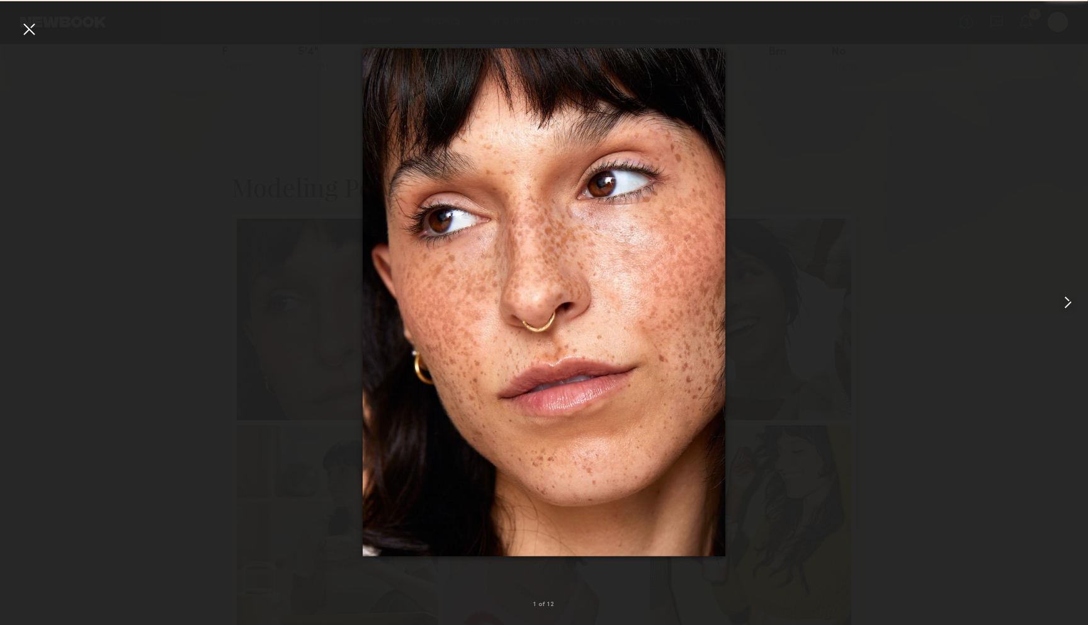
click at [1071, 304] on common-icon at bounding box center [1068, 302] width 20 height 20
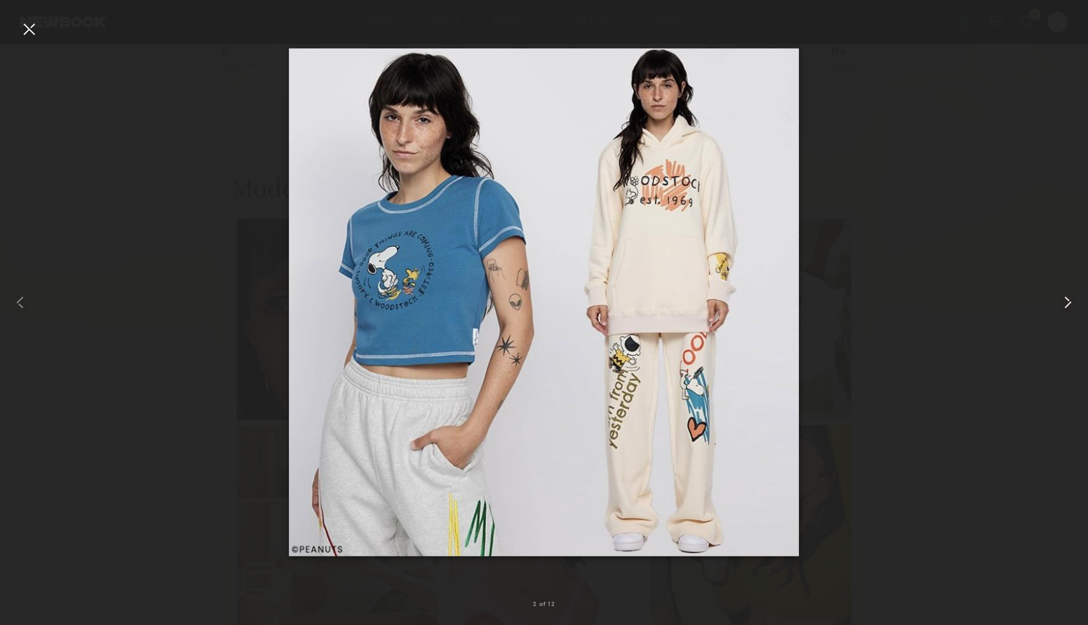
click at [1071, 304] on common-icon at bounding box center [1068, 302] width 20 height 20
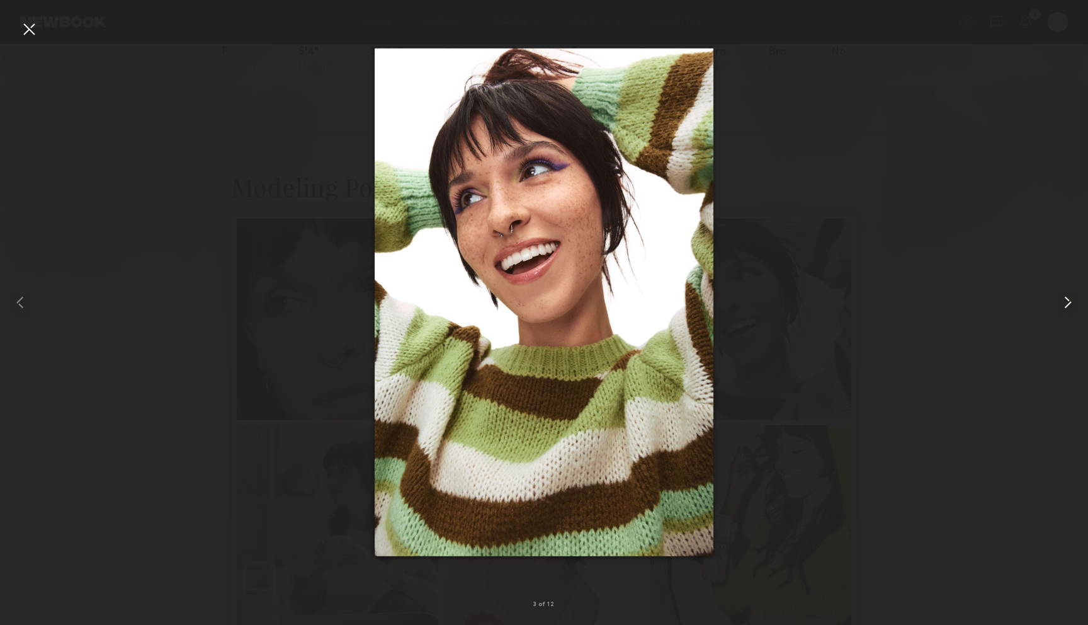
click at [1071, 304] on common-icon at bounding box center [1068, 302] width 20 height 20
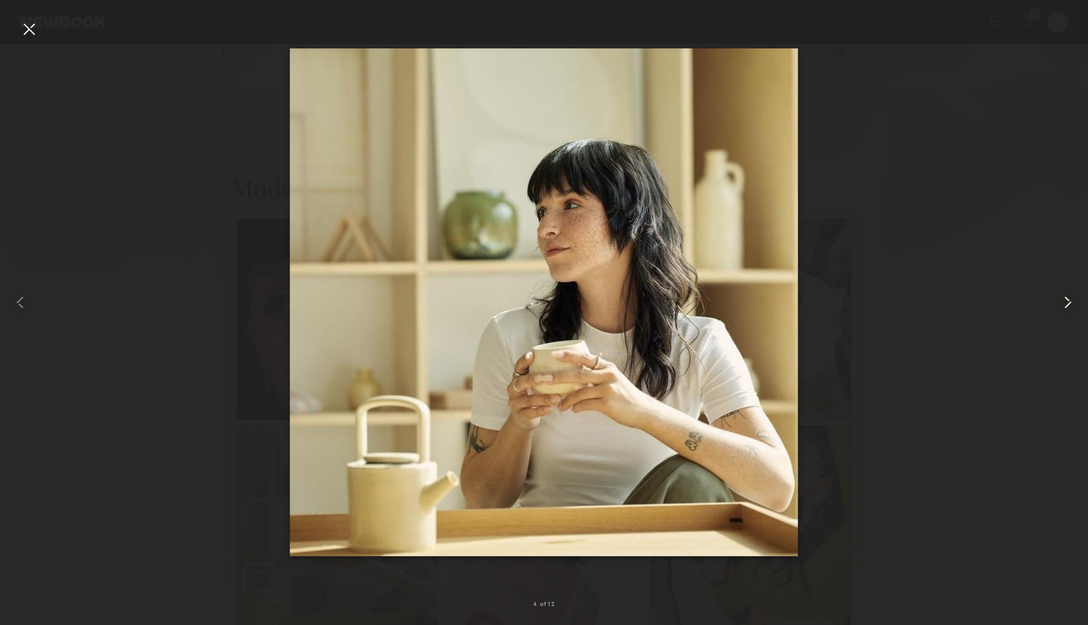
click at [1071, 304] on common-icon at bounding box center [1068, 302] width 20 height 20
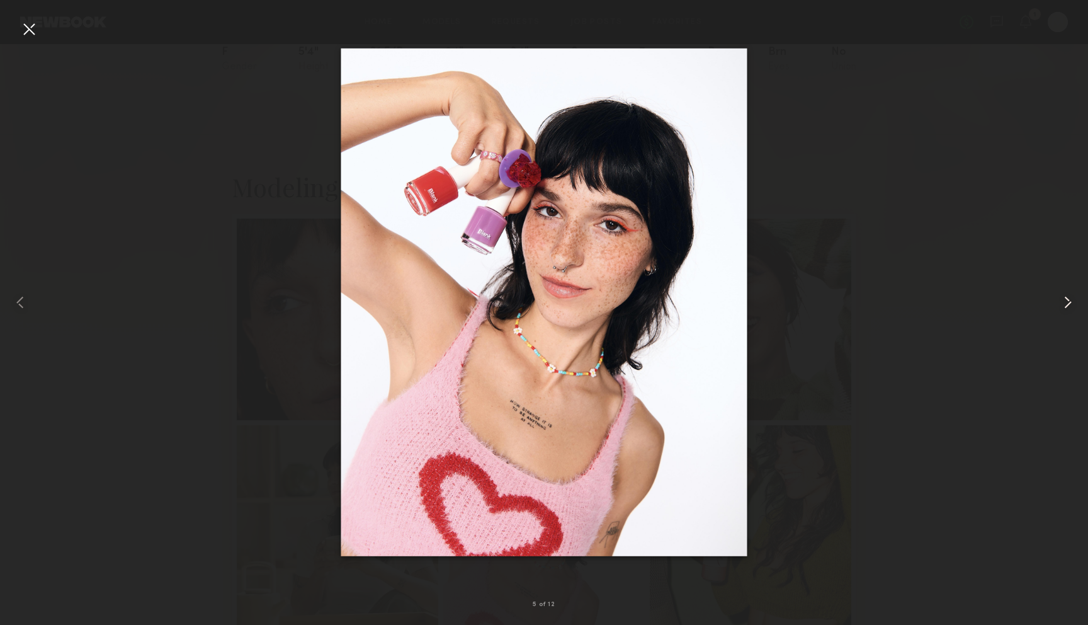
click at [1071, 304] on common-icon at bounding box center [1068, 302] width 20 height 20
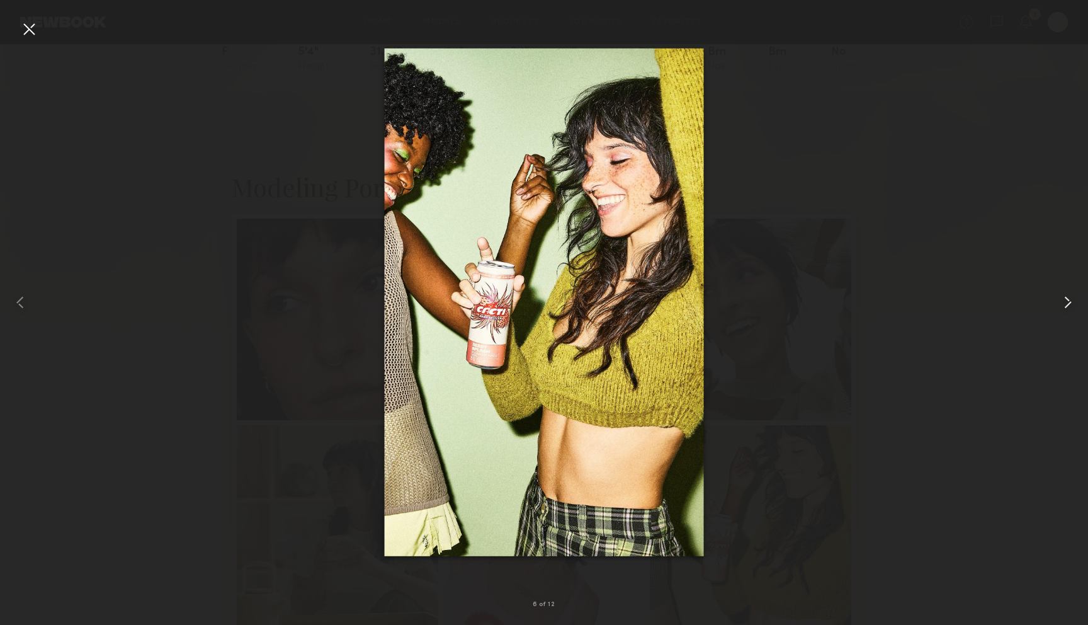
click at [1071, 304] on common-icon at bounding box center [1068, 302] width 20 height 20
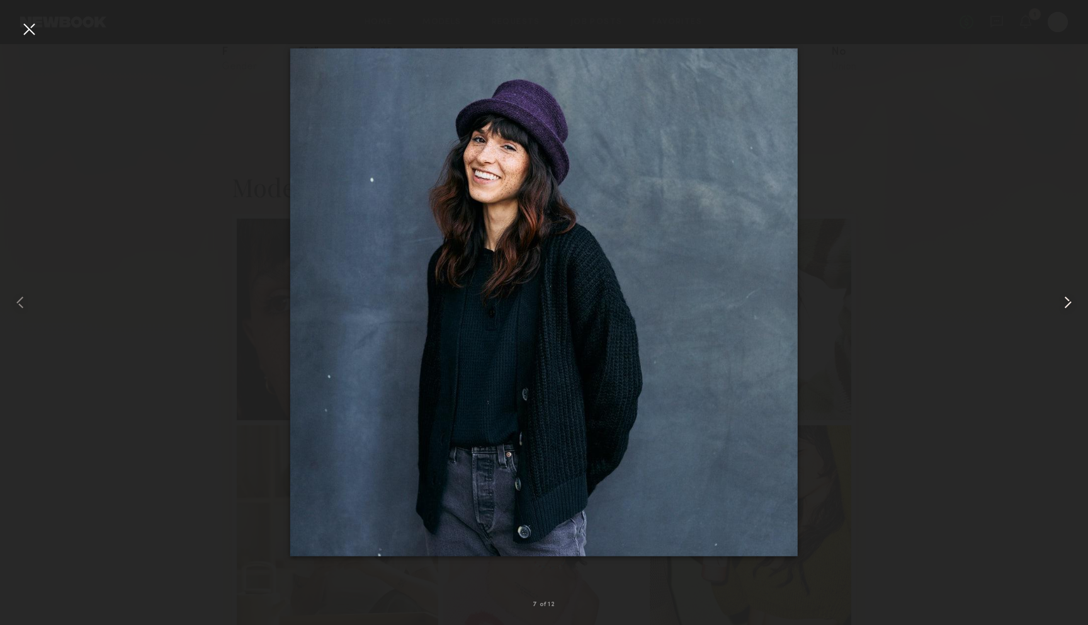
click at [1071, 304] on common-icon at bounding box center [1068, 302] width 20 height 20
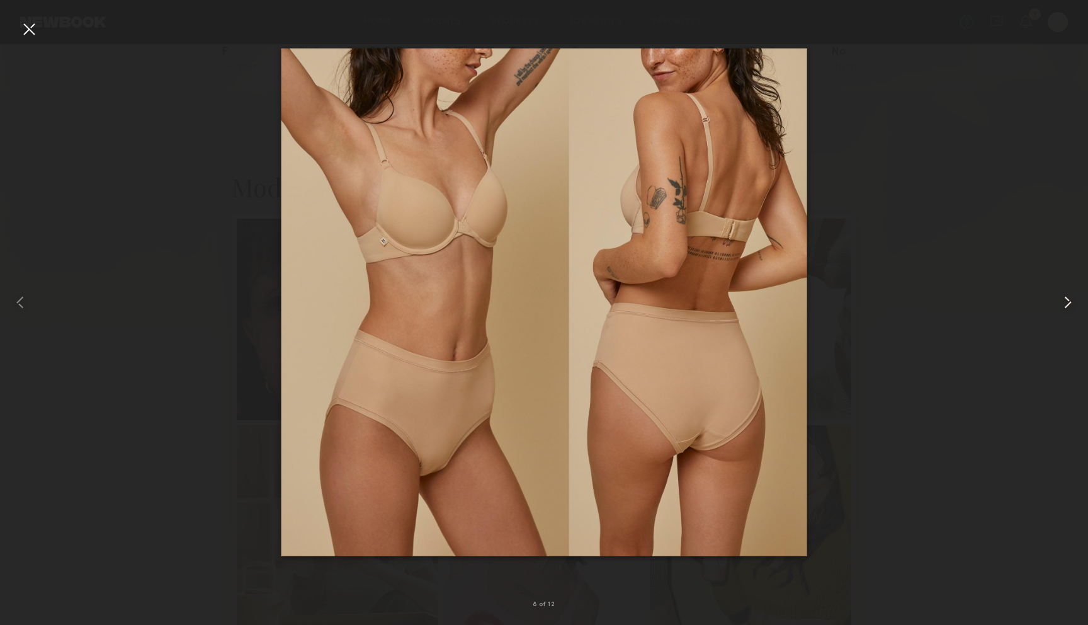
click at [1071, 304] on common-icon at bounding box center [1068, 302] width 20 height 20
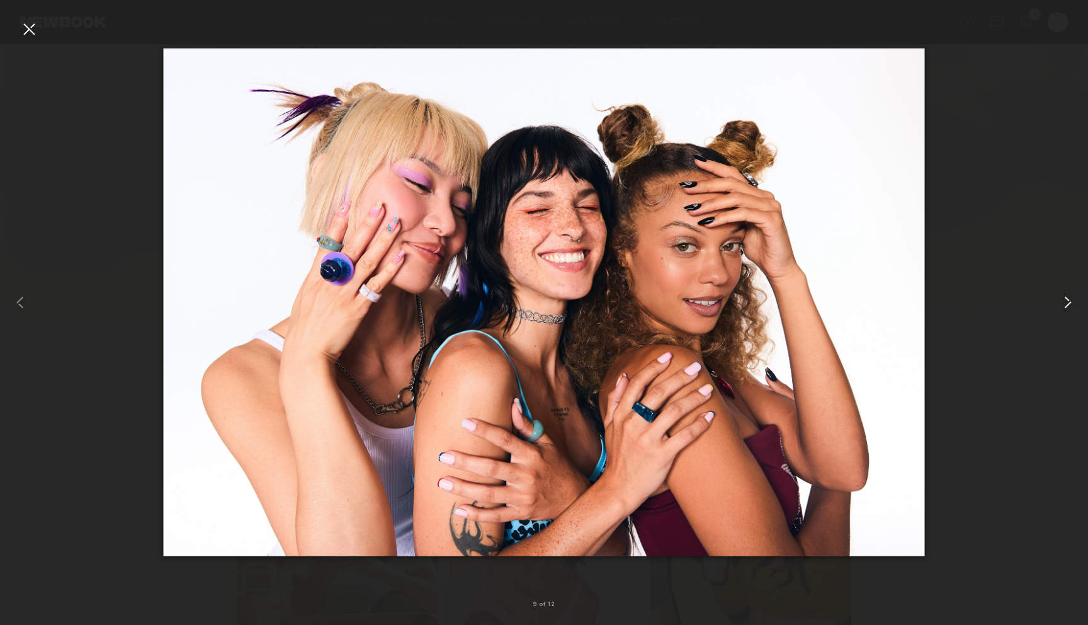
click at [1071, 304] on common-icon at bounding box center [1068, 302] width 20 height 20
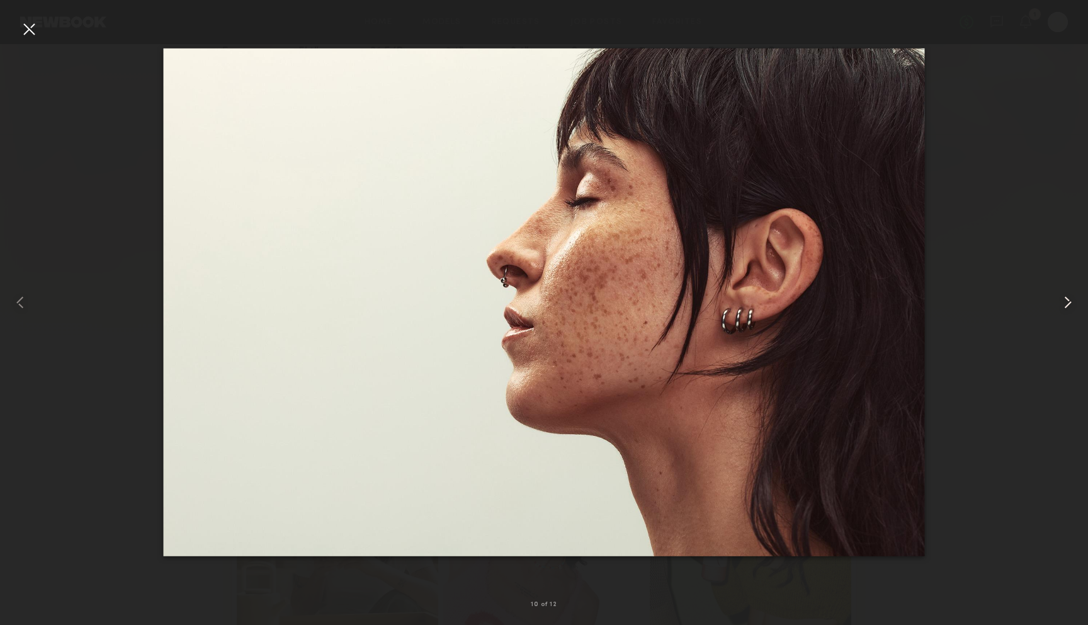
click at [1071, 304] on common-icon at bounding box center [1068, 302] width 20 height 20
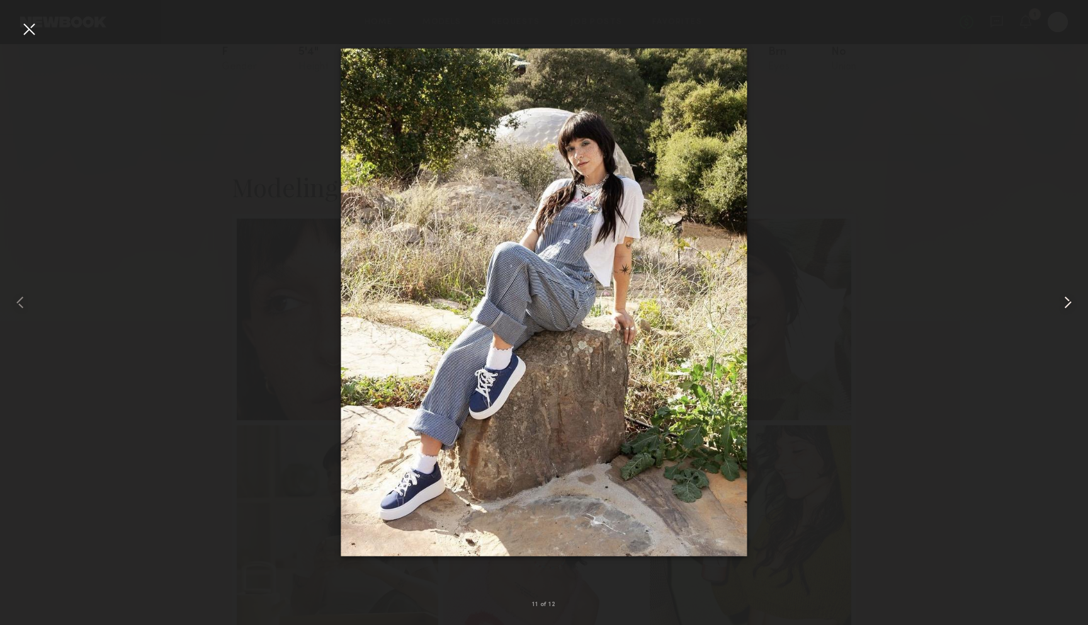
click at [1071, 304] on common-icon at bounding box center [1068, 302] width 20 height 20
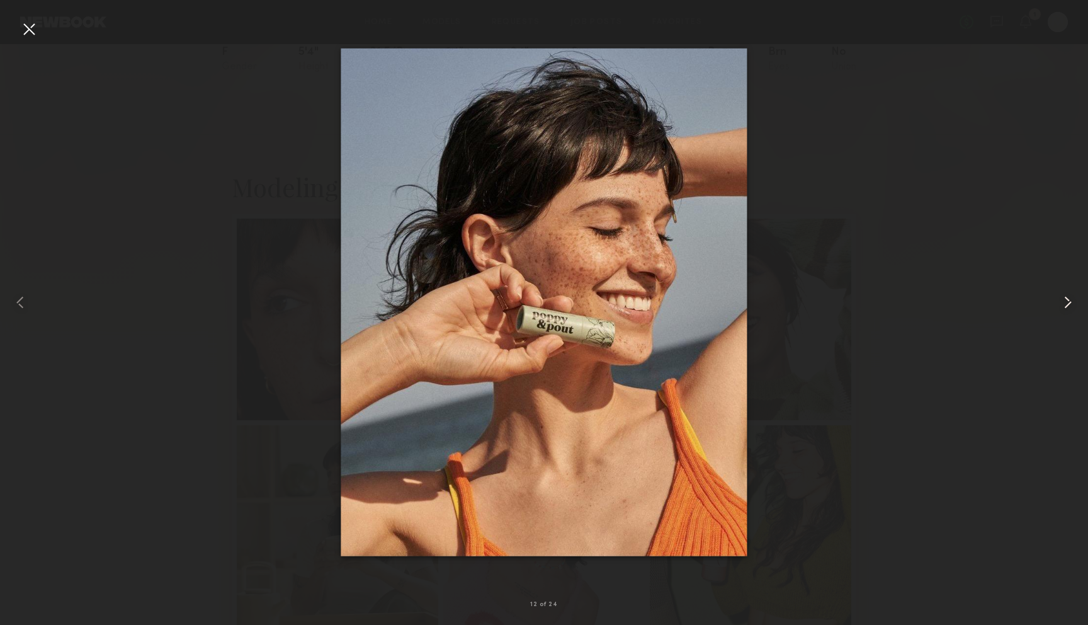
click at [1071, 304] on common-icon at bounding box center [1068, 302] width 20 height 20
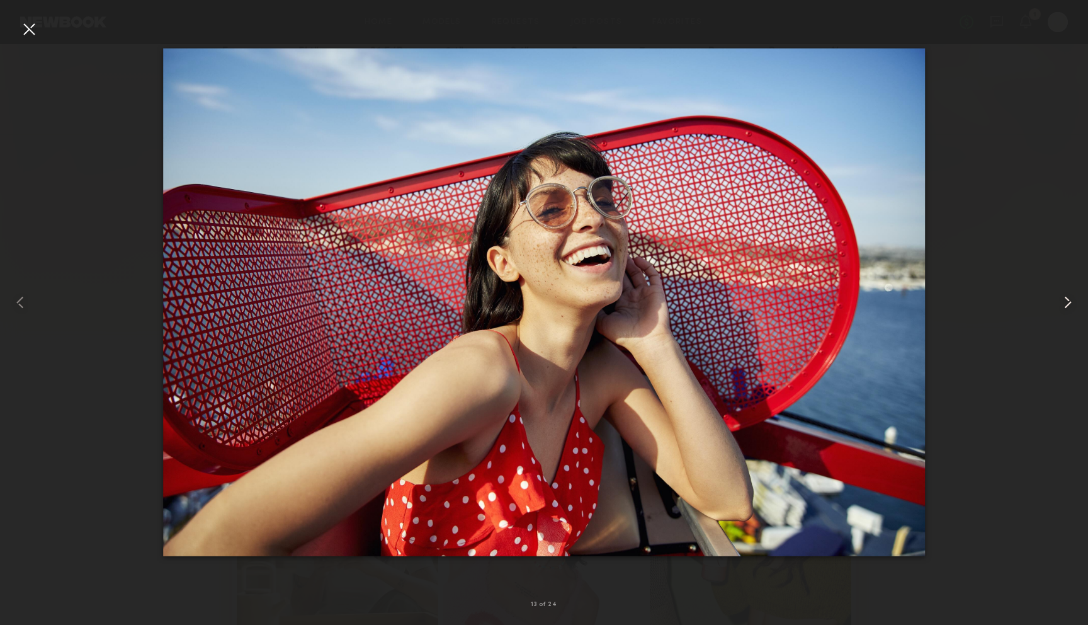
click at [1071, 304] on common-icon at bounding box center [1068, 302] width 20 height 20
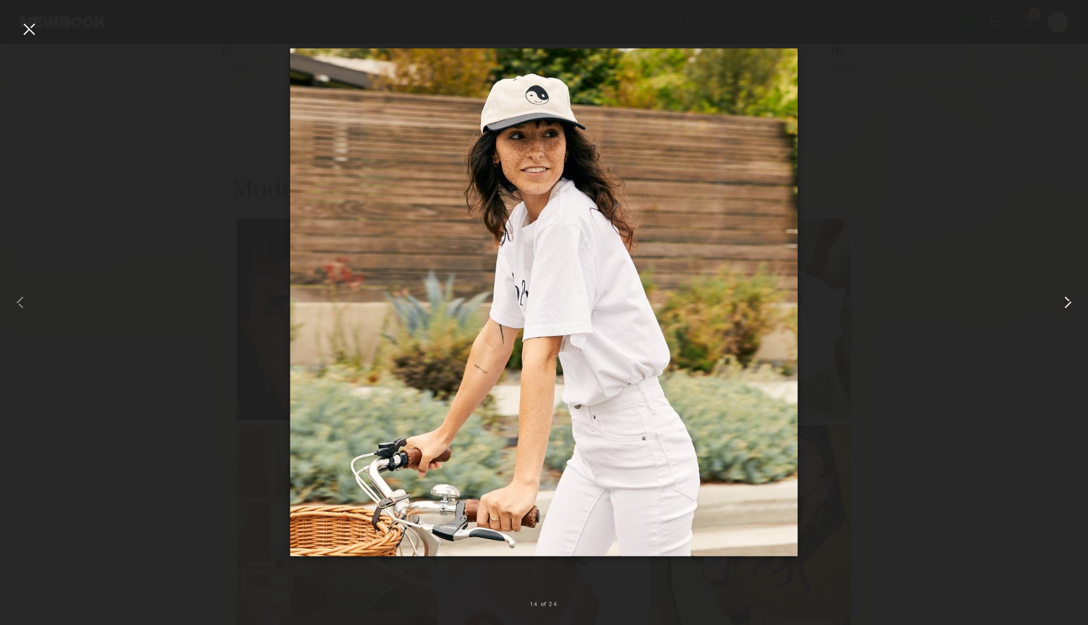
click at [1071, 304] on common-icon at bounding box center [1068, 302] width 20 height 20
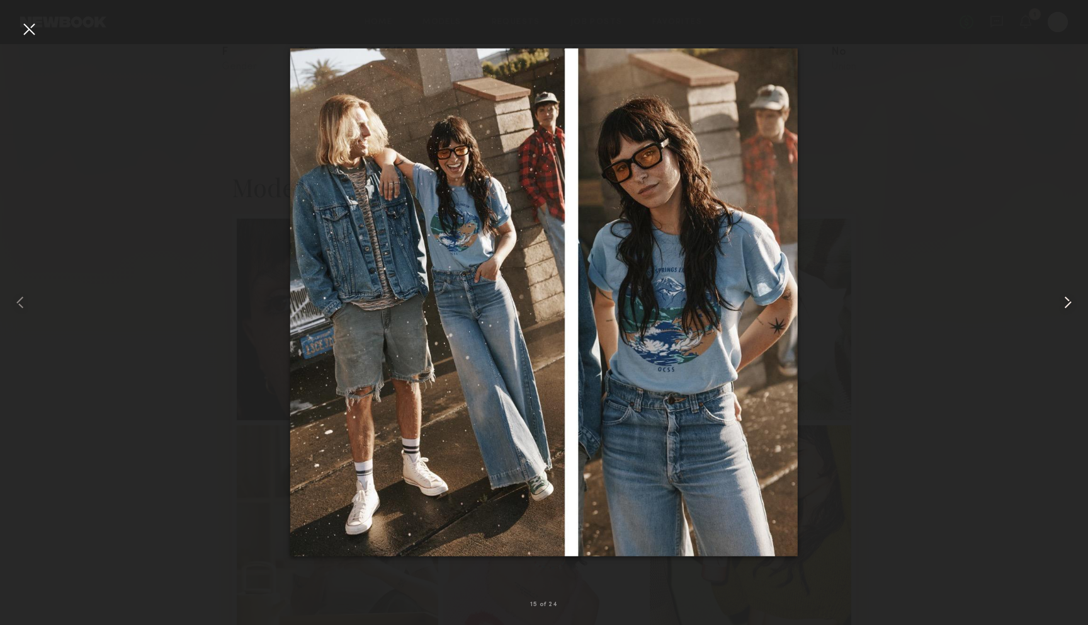
click at [1071, 304] on common-icon at bounding box center [1068, 302] width 20 height 20
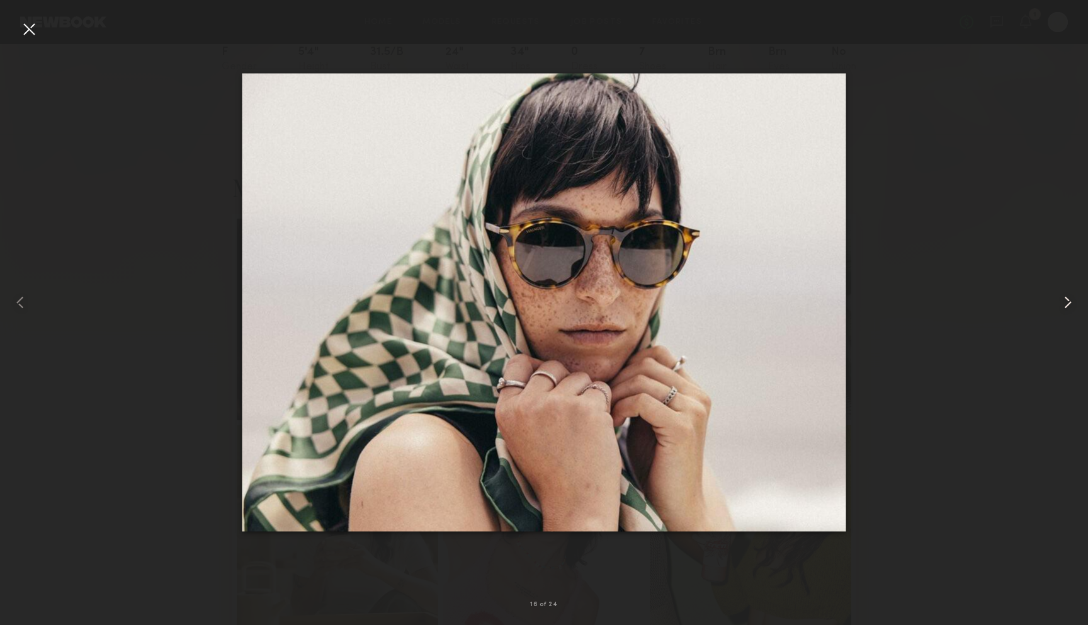
click at [1071, 304] on common-icon at bounding box center [1068, 302] width 20 height 20
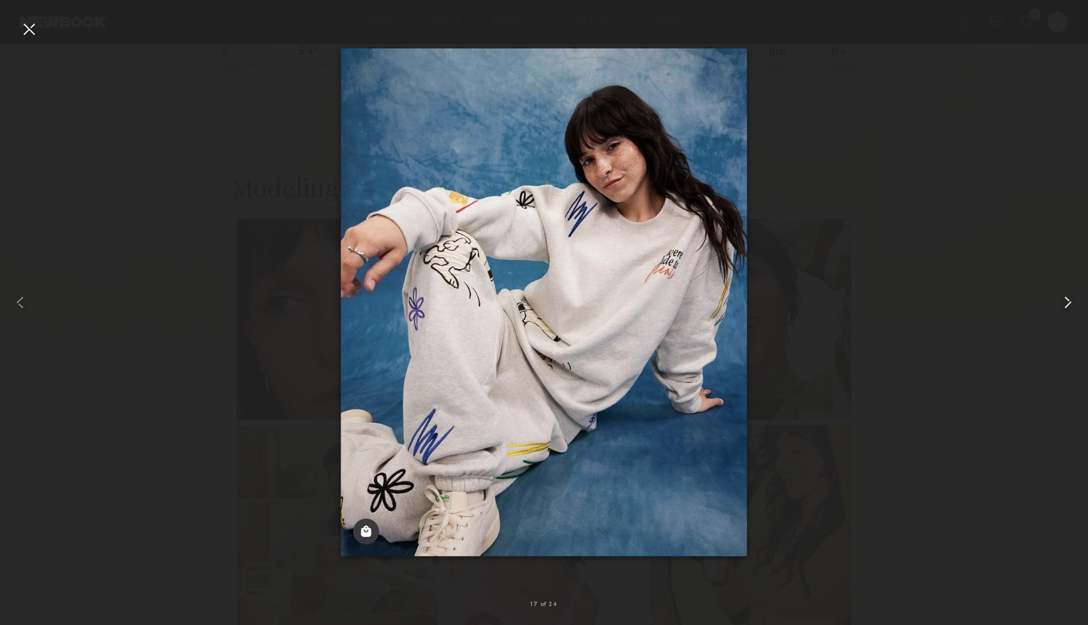
click at [1071, 304] on common-icon at bounding box center [1068, 302] width 20 height 20
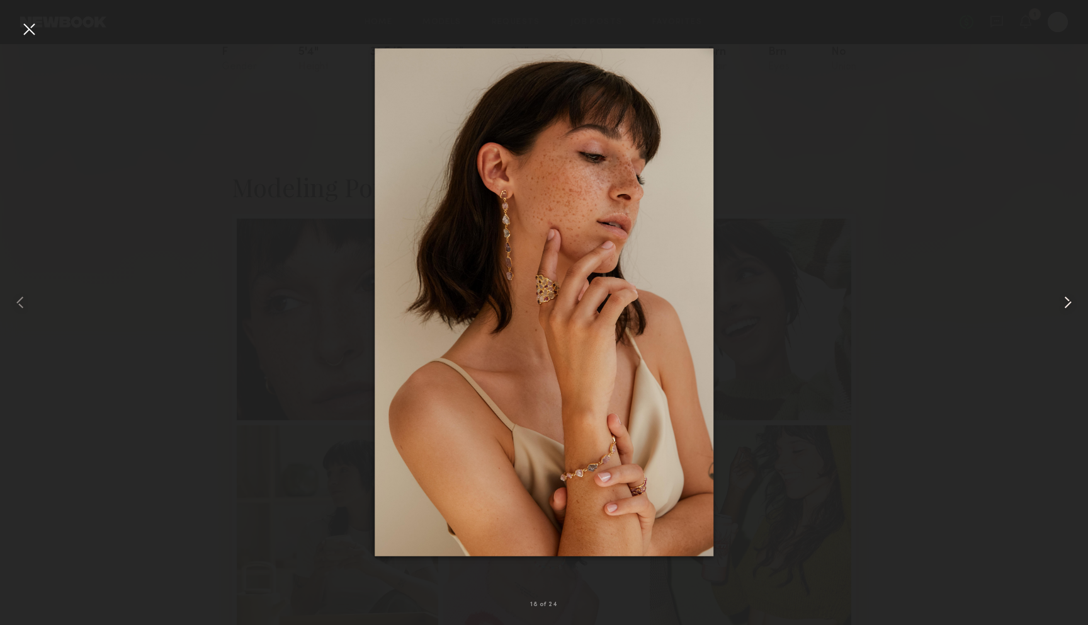
click at [1071, 304] on common-icon at bounding box center [1068, 302] width 20 height 20
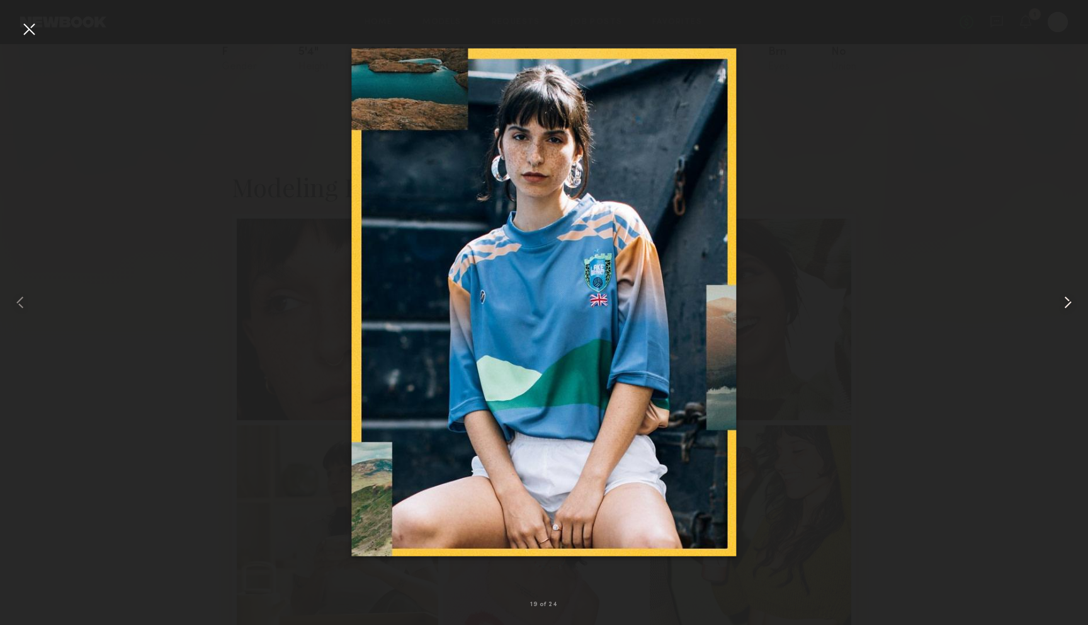
click at [1071, 304] on common-icon at bounding box center [1068, 302] width 20 height 20
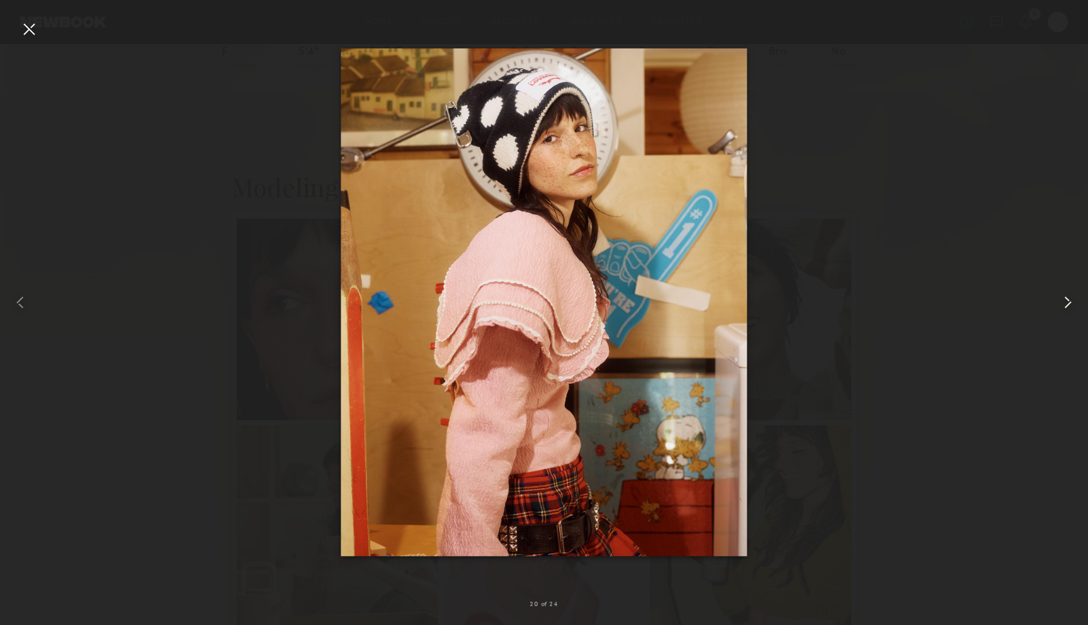
click at [1071, 304] on common-icon at bounding box center [1068, 302] width 20 height 20
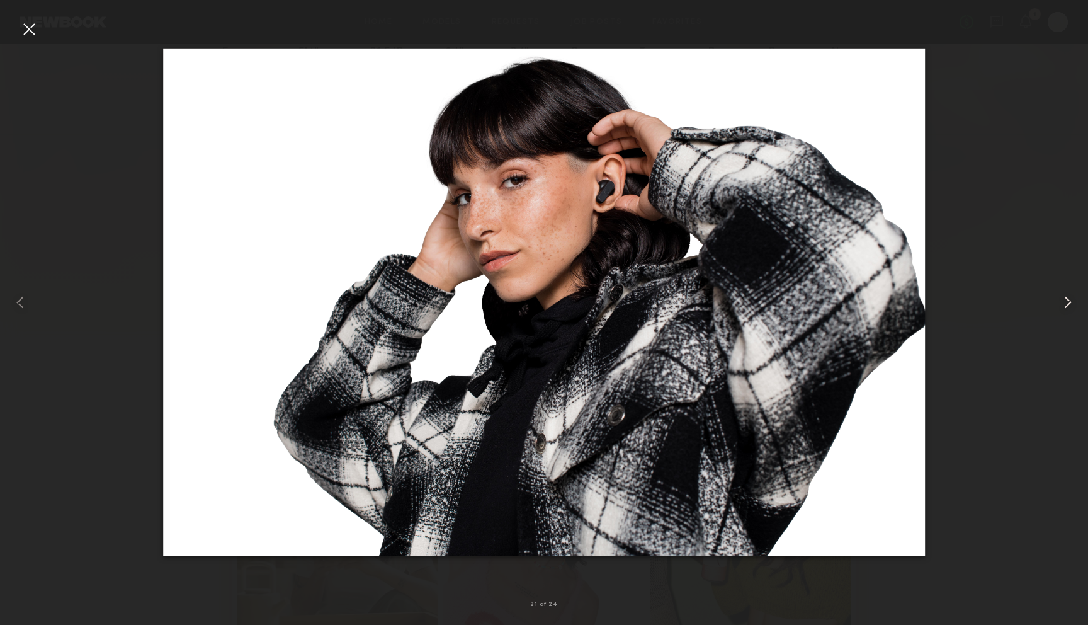
click at [1071, 304] on common-icon at bounding box center [1068, 302] width 20 height 20
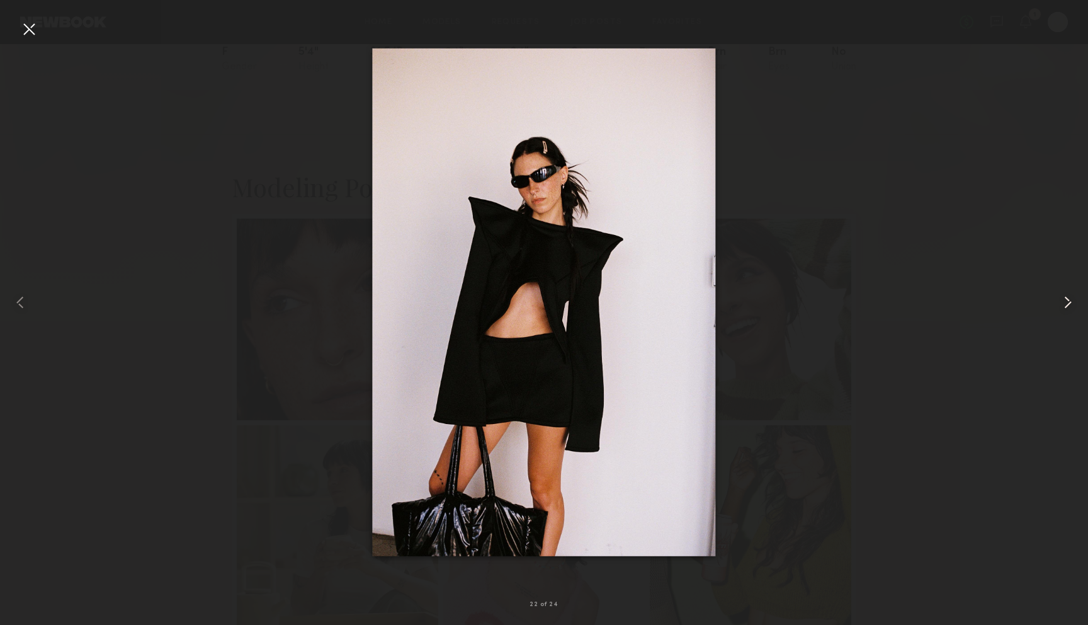
click at [1071, 304] on common-icon at bounding box center [1068, 302] width 20 height 20
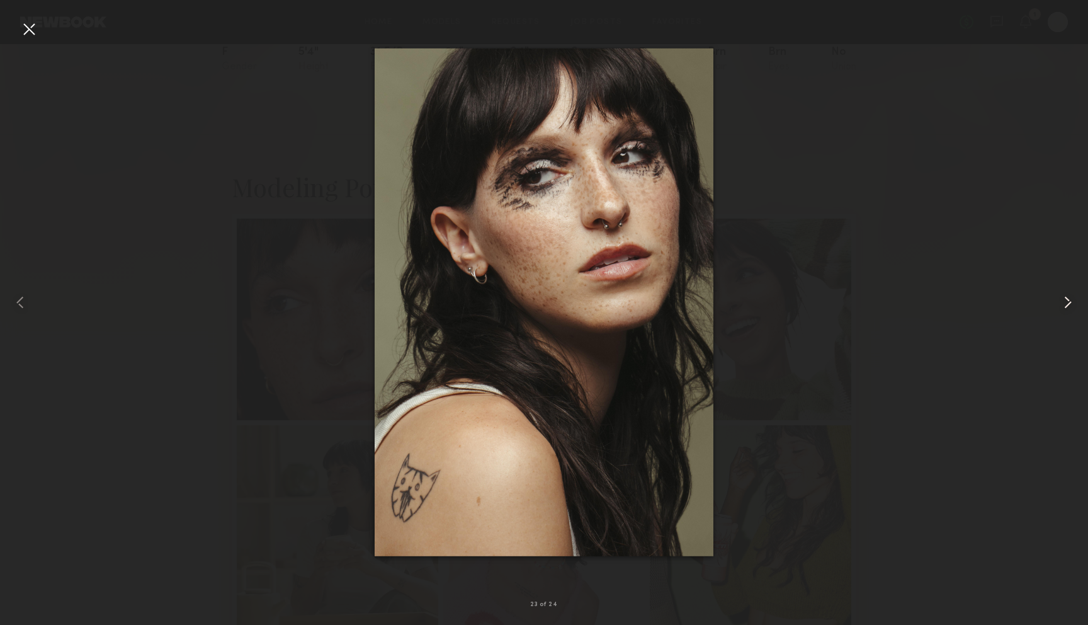
click at [1071, 304] on common-icon at bounding box center [1068, 302] width 20 height 20
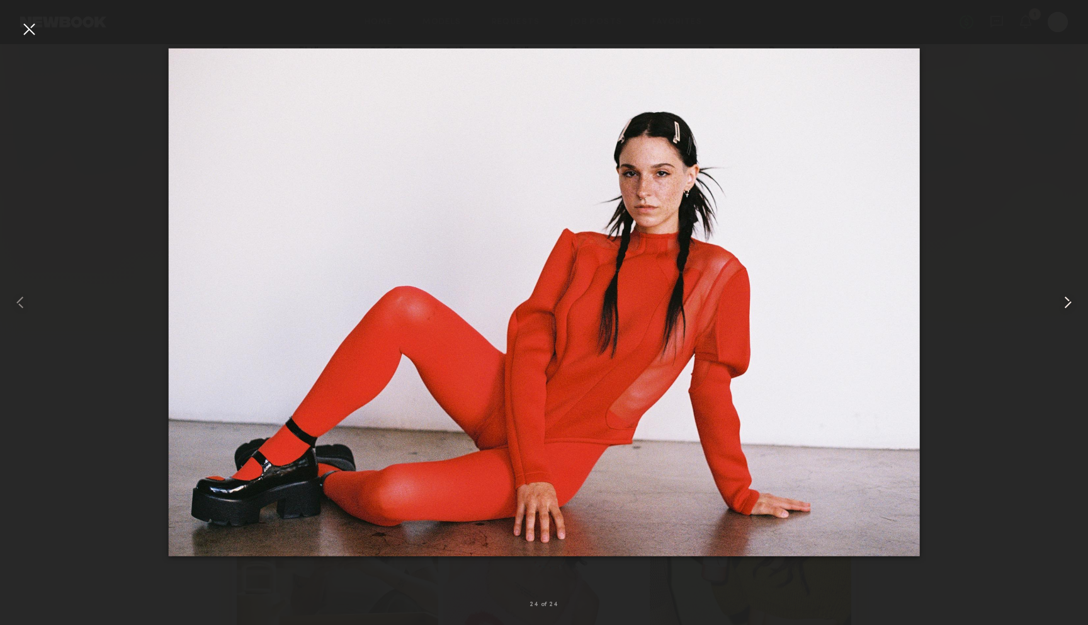
click at [1071, 304] on common-icon at bounding box center [1068, 302] width 20 height 20
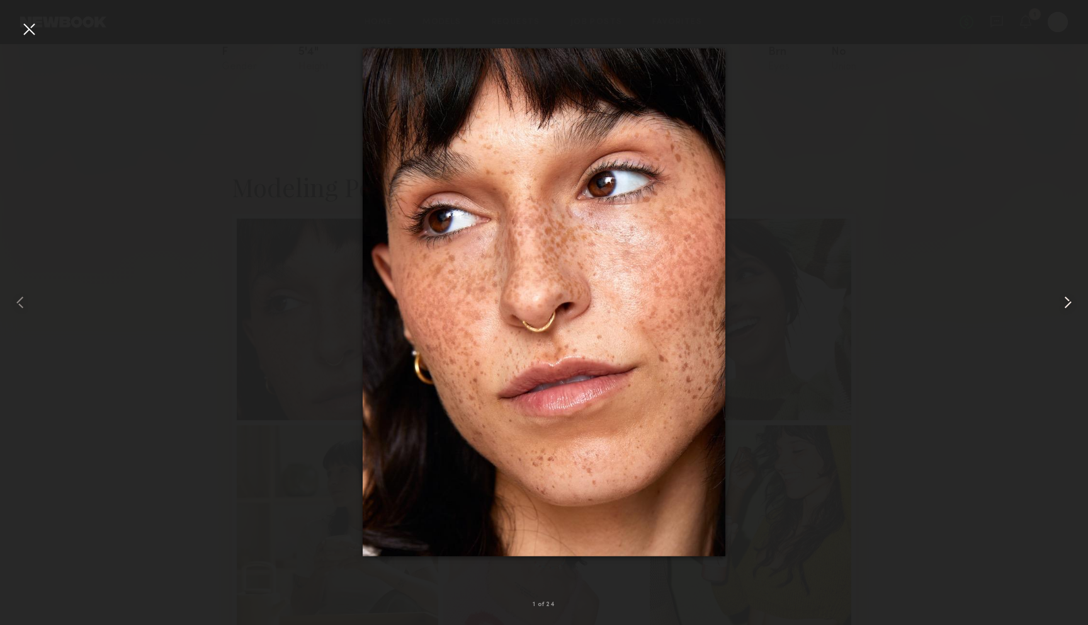
click at [1071, 304] on common-icon at bounding box center [1068, 302] width 20 height 20
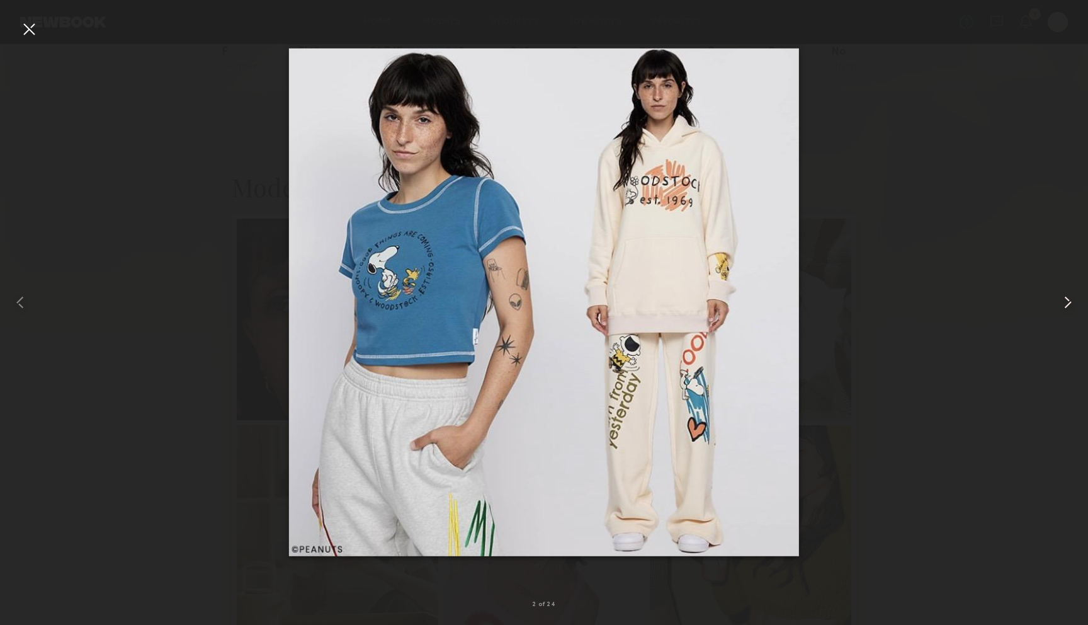
click at [1071, 304] on common-icon at bounding box center [1068, 302] width 20 height 20
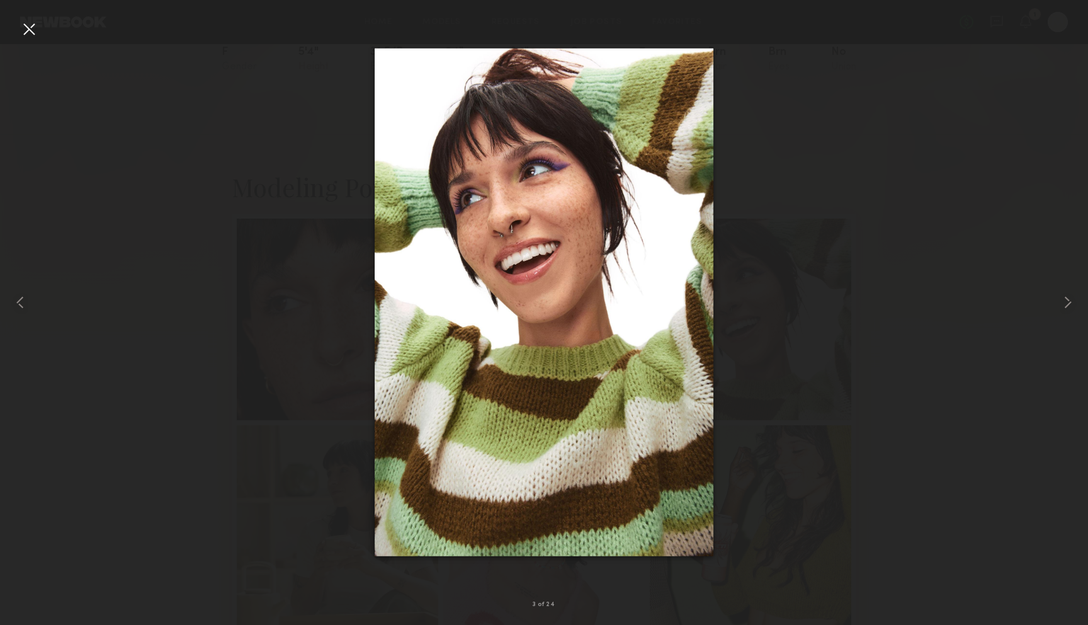
click at [29, 26] on div at bounding box center [29, 29] width 20 height 20
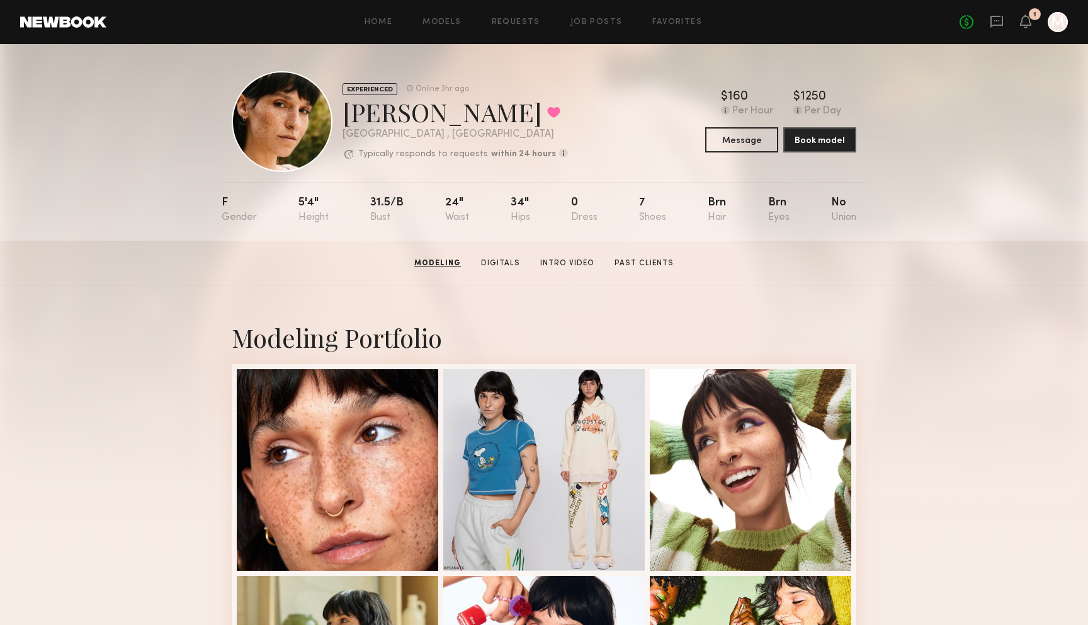
scroll to position [0, 0]
